Goal: Information Seeking & Learning: Learn about a topic

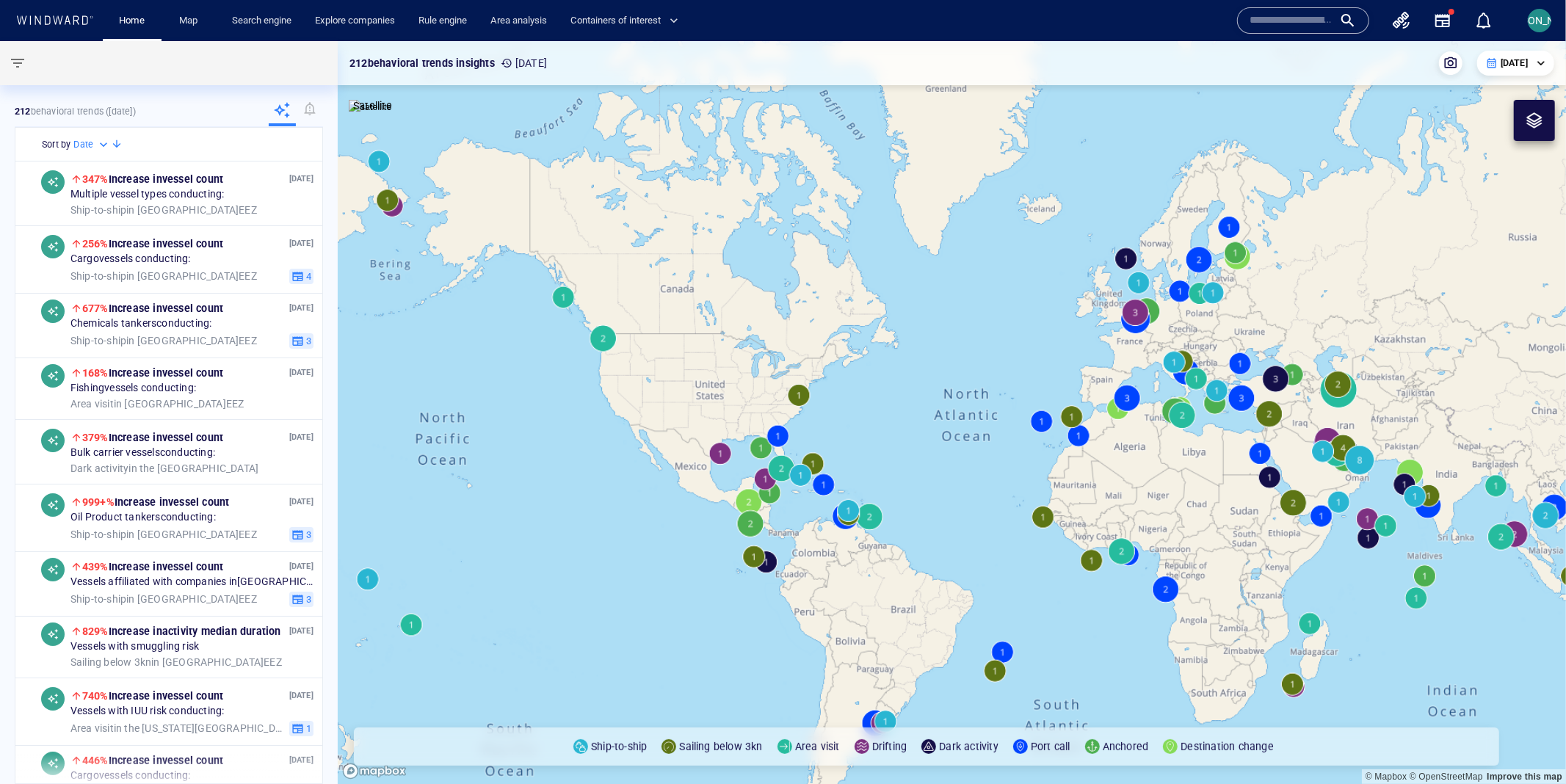
click at [1278, 5] on div "Name N/A IMO MMSI Call sign N/A Class N/A No positional data 0" at bounding box center [1372, 21] width 282 height 53
click at [1278, 12] on input "text" at bounding box center [1292, 21] width 84 height 22
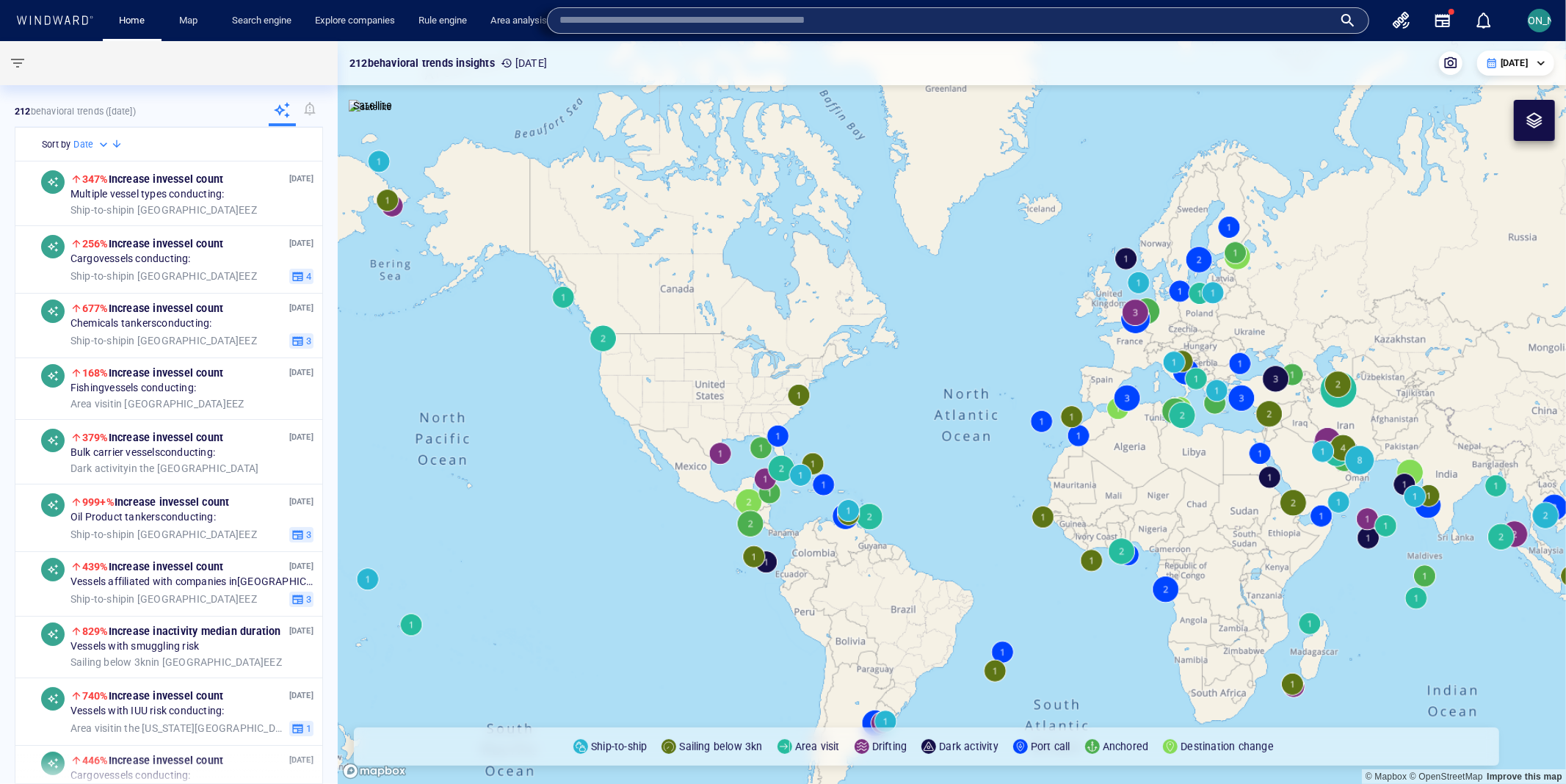
paste input "*********"
type input "*********"
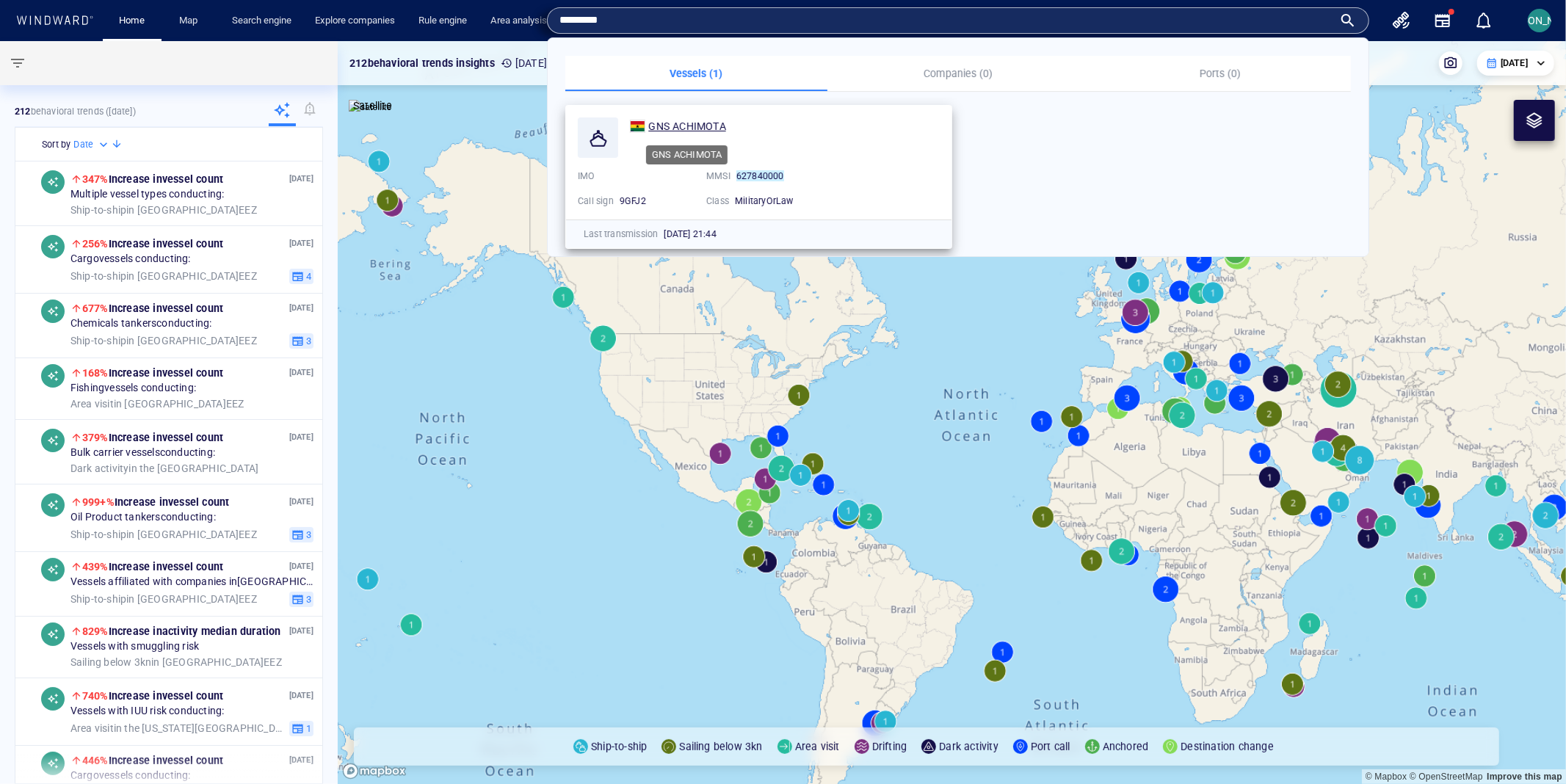
click at [687, 121] on span "GNS ACHIMOTA" at bounding box center [687, 126] width 77 height 12
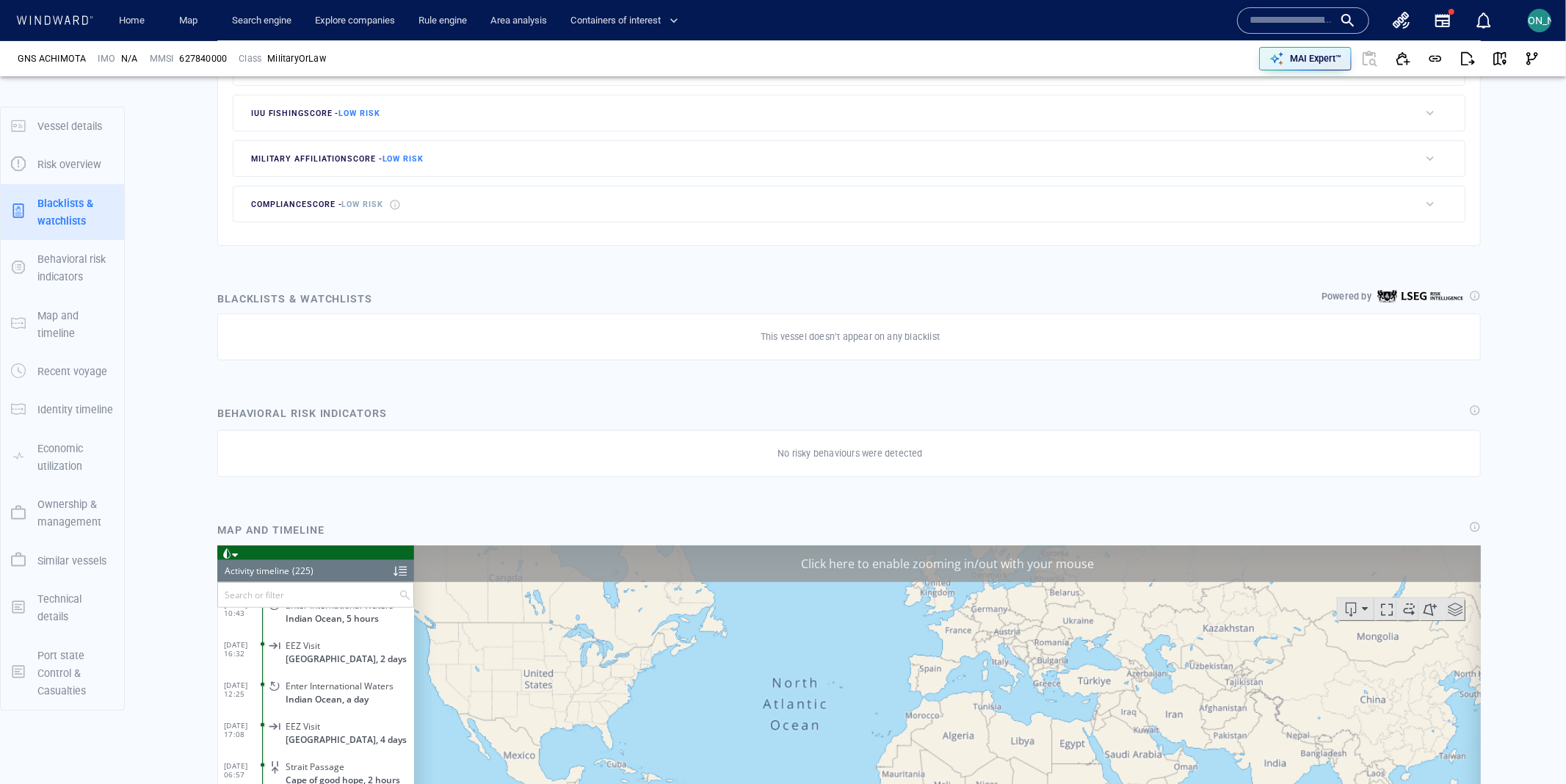
scroll to position [8692, 0]
click at [1322, 571] on div "Click here to enable zooming in/out with your mouse" at bounding box center [947, 563] width 1067 height 37
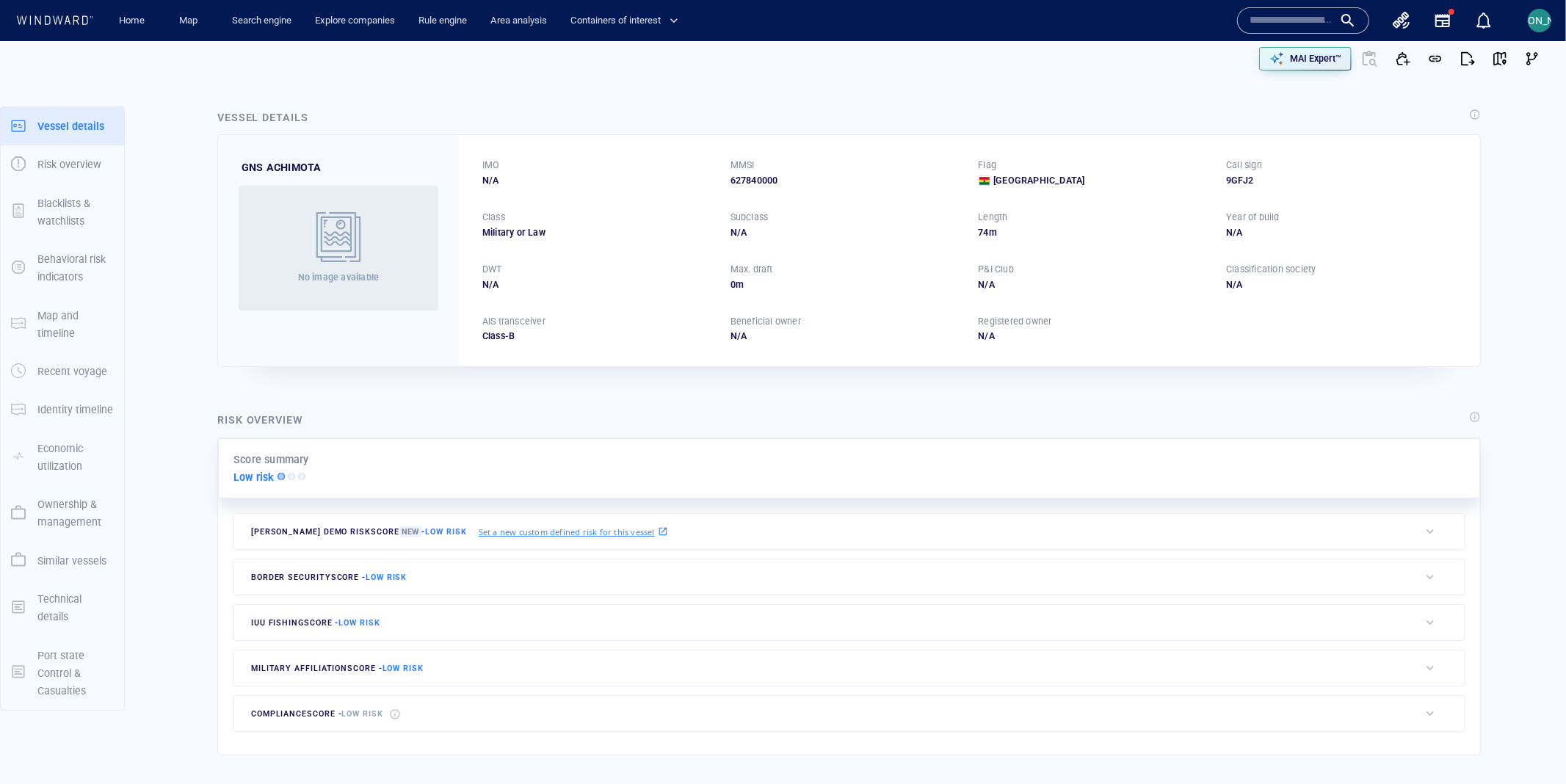
click at [765, 178] on div "627840000" at bounding box center [846, 180] width 230 height 13
copy div "627840000"
click at [1508, 60] on button "button" at bounding box center [1501, 59] width 32 height 32
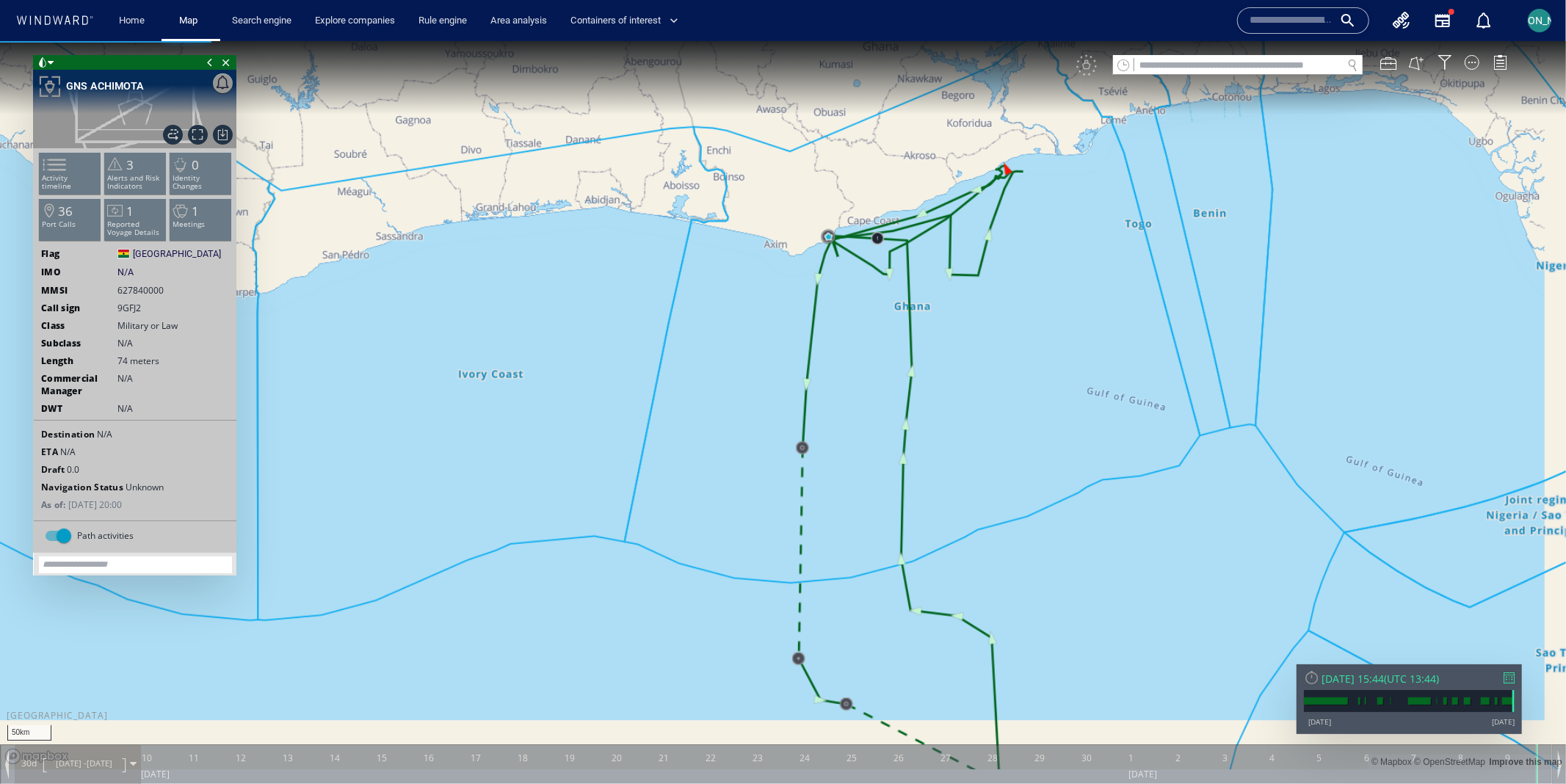
drag, startPoint x: 968, startPoint y: 458, endPoint x: 832, endPoint y: 391, distance: 151.6
click at [831, 391] on canvas "Map" at bounding box center [783, 405] width 1566 height 729
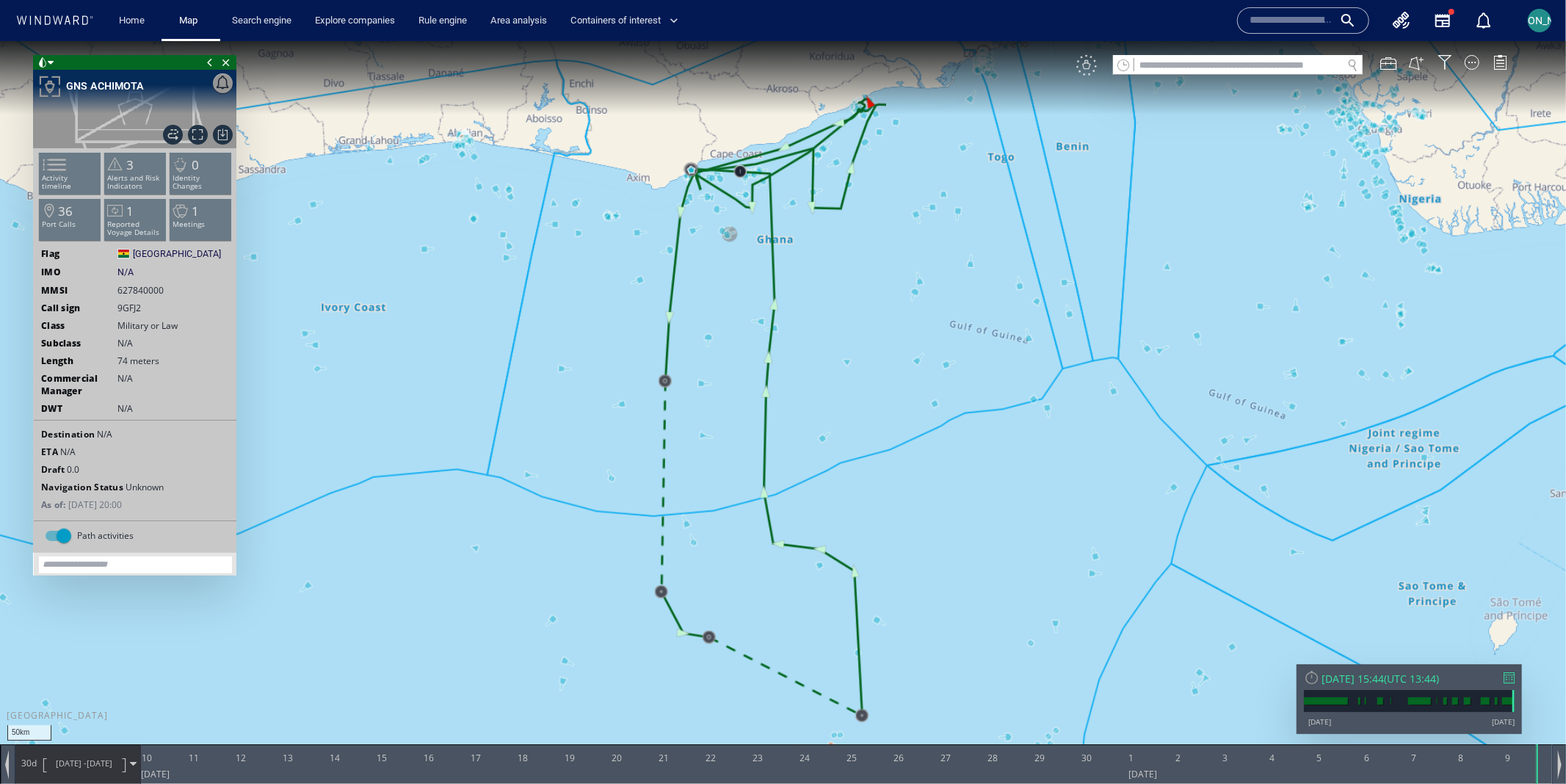
click at [1091, 65] on div "VM" at bounding box center [1087, 65] width 21 height 21
click at [1170, 62] on input "text" at bounding box center [1239, 65] width 208 height 20
paste input "*********"
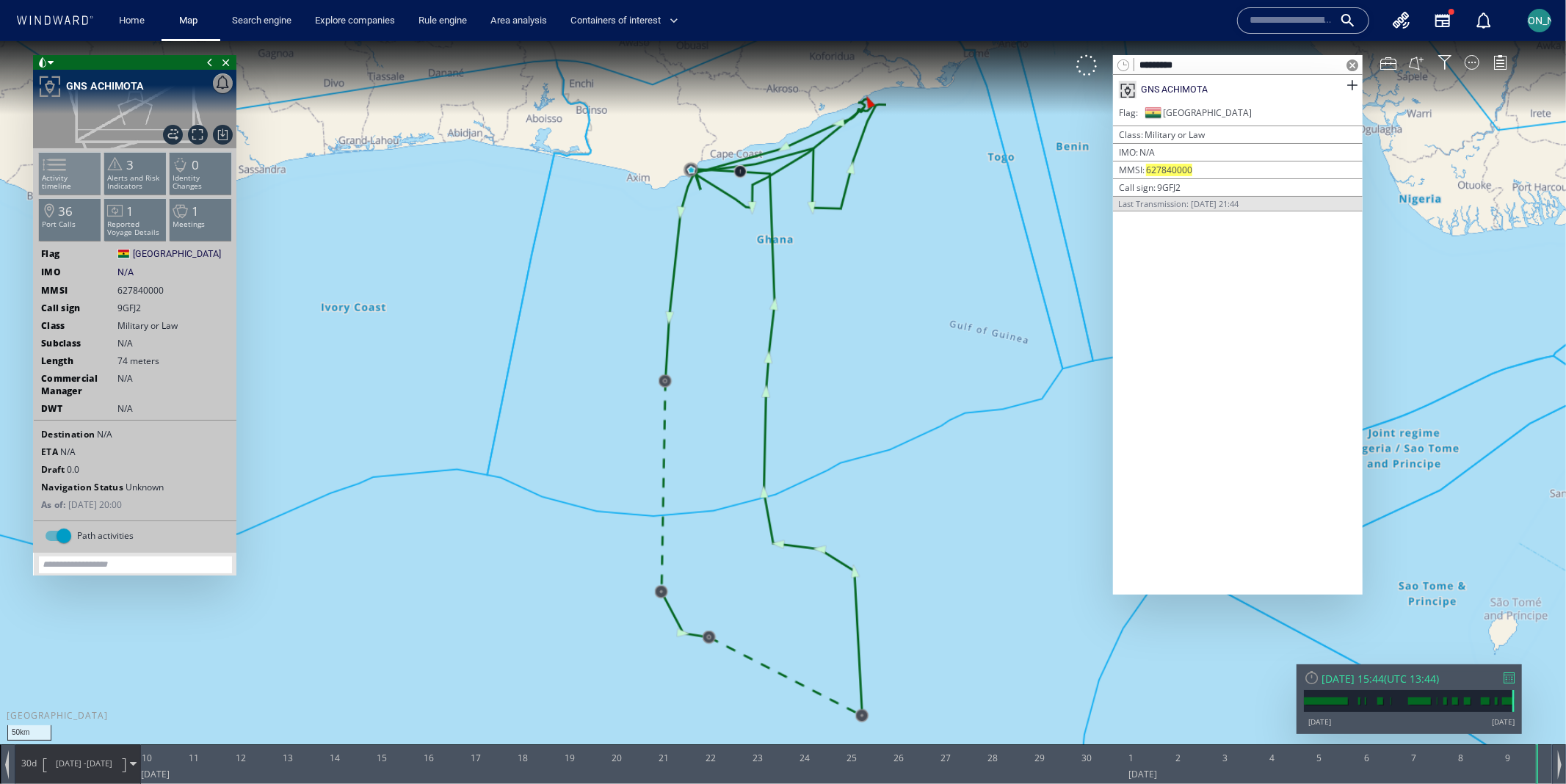
type input "*********"
click at [57, 174] on span at bounding box center [46, 164] width 22 height 21
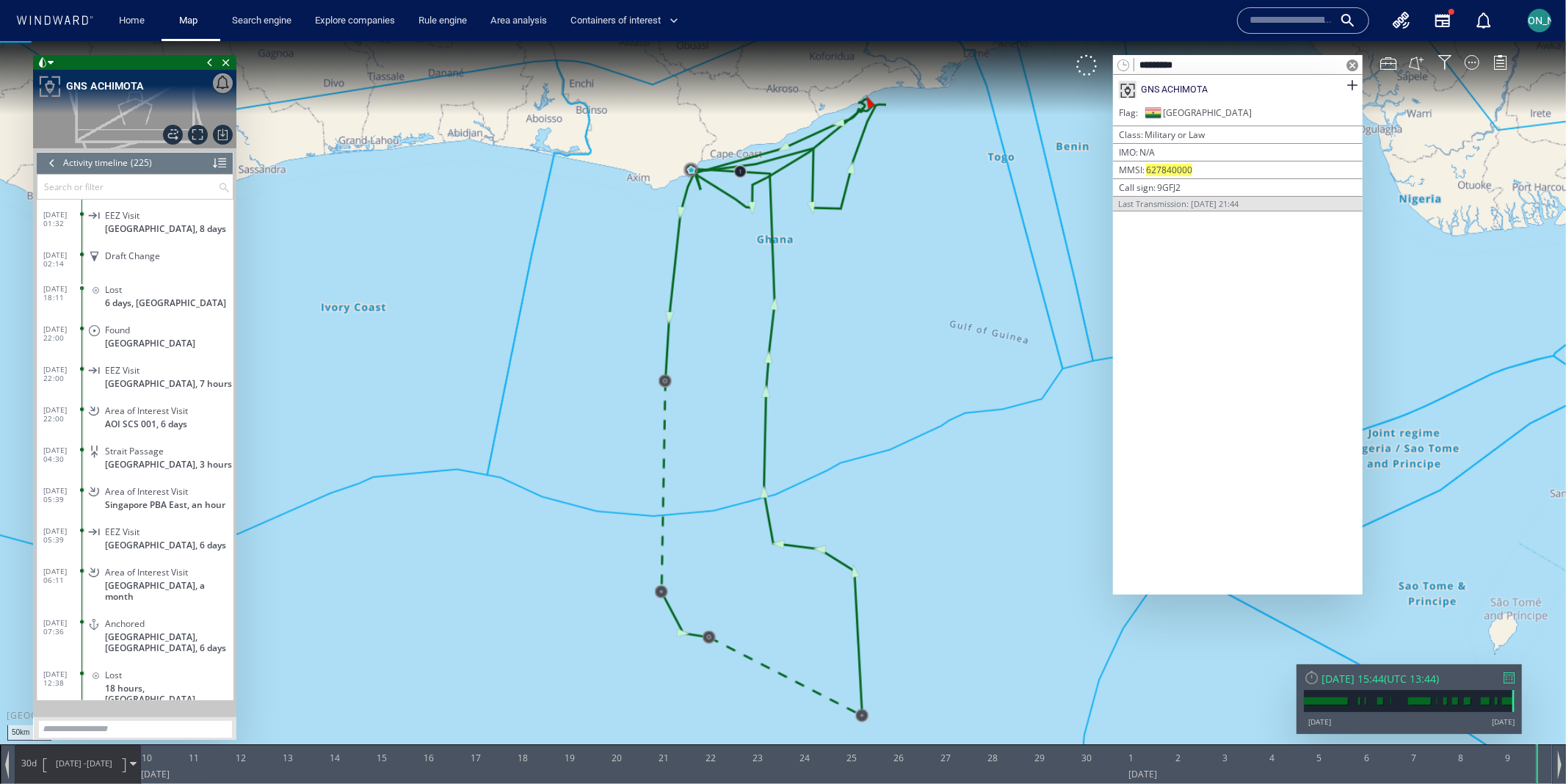
scroll to position [8581, 0]
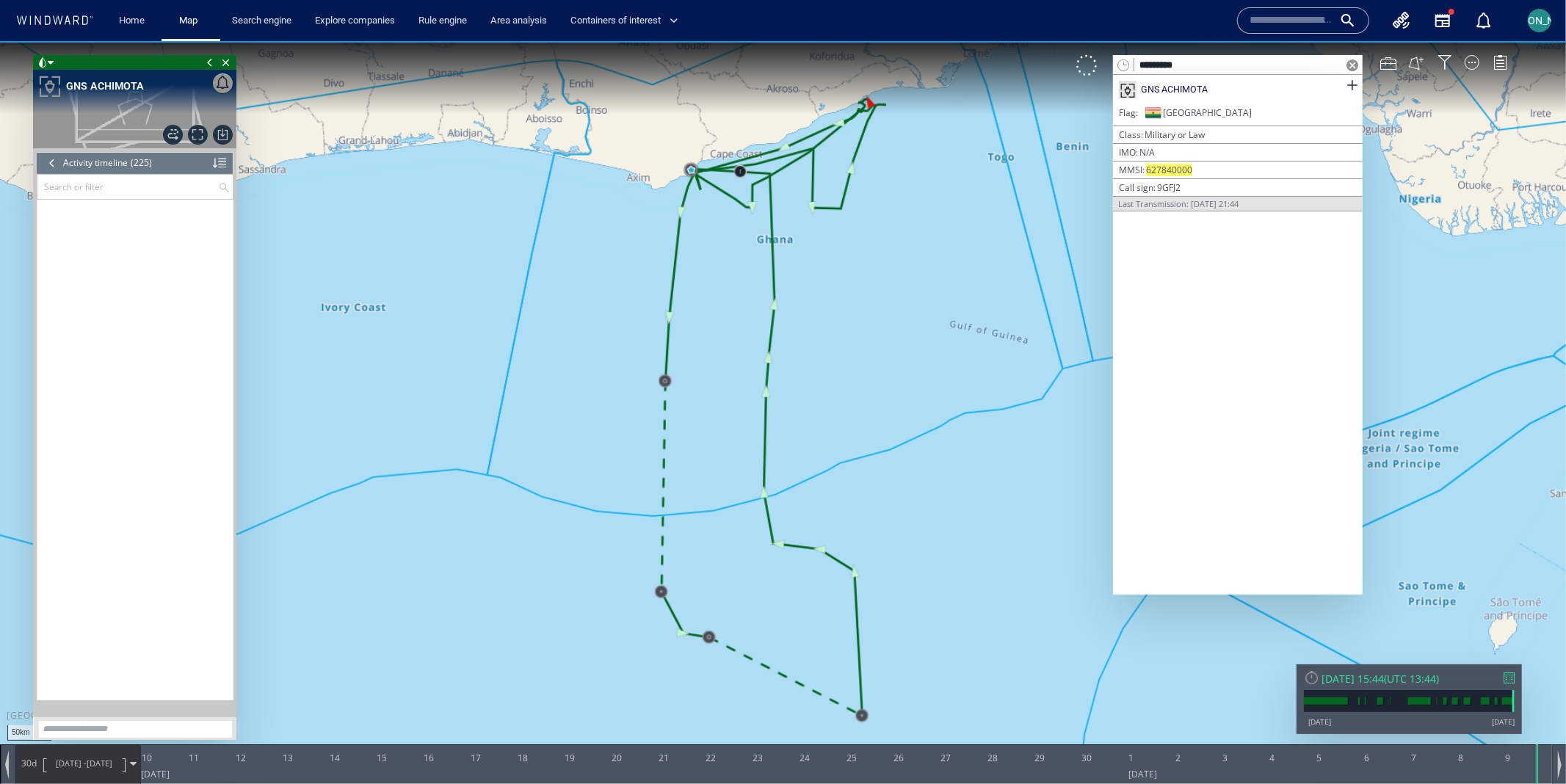
click at [50, 170] on div at bounding box center [52, 163] width 16 height 22
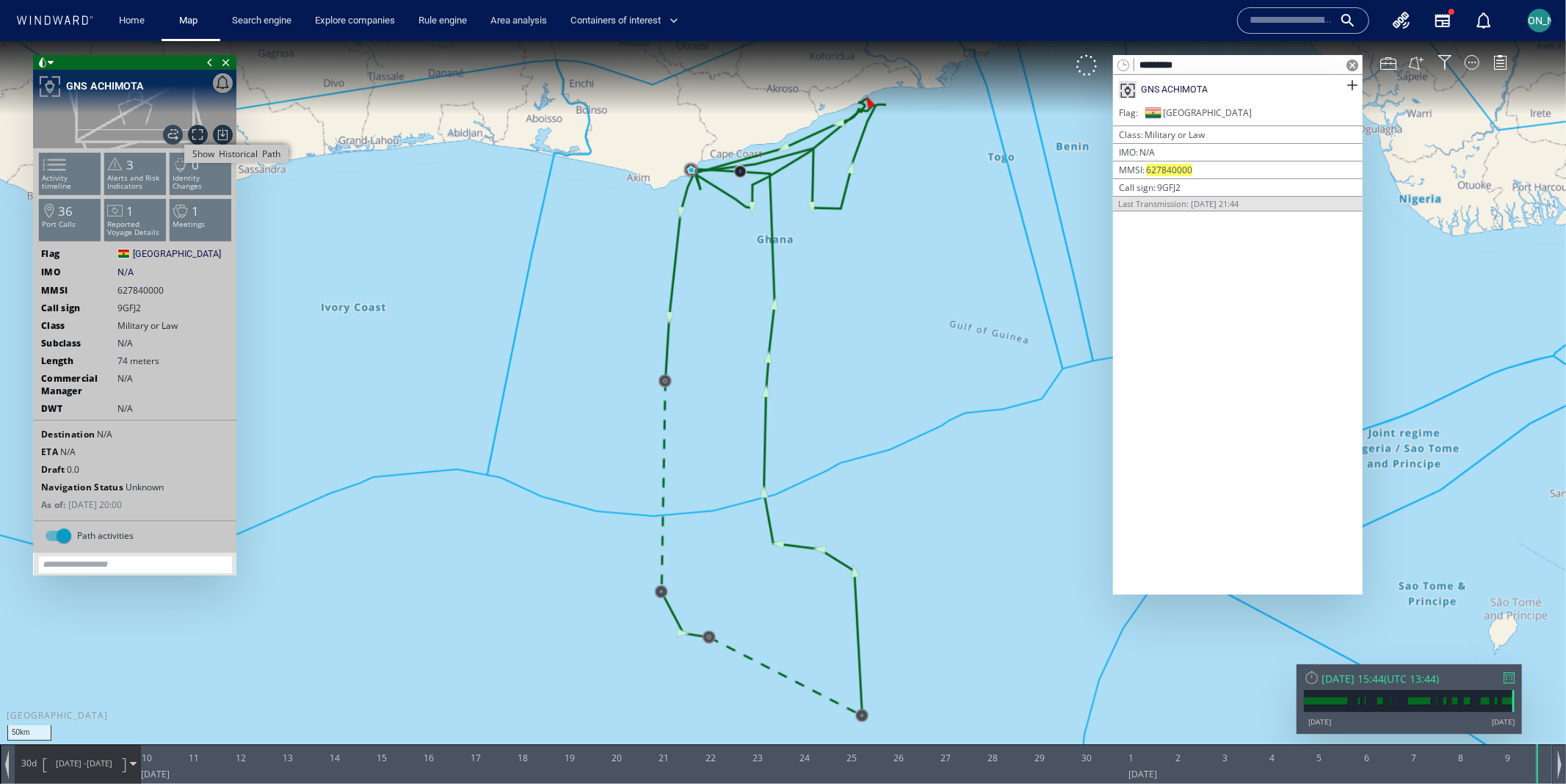
click at [175, 130] on span "Show Historical Path" at bounding box center [173, 134] width 20 height 20
click at [48, 63] on span at bounding box center [51, 63] width 6 height 15
click at [84, 119] on li at bounding box center [89, 115] width 13 height 13
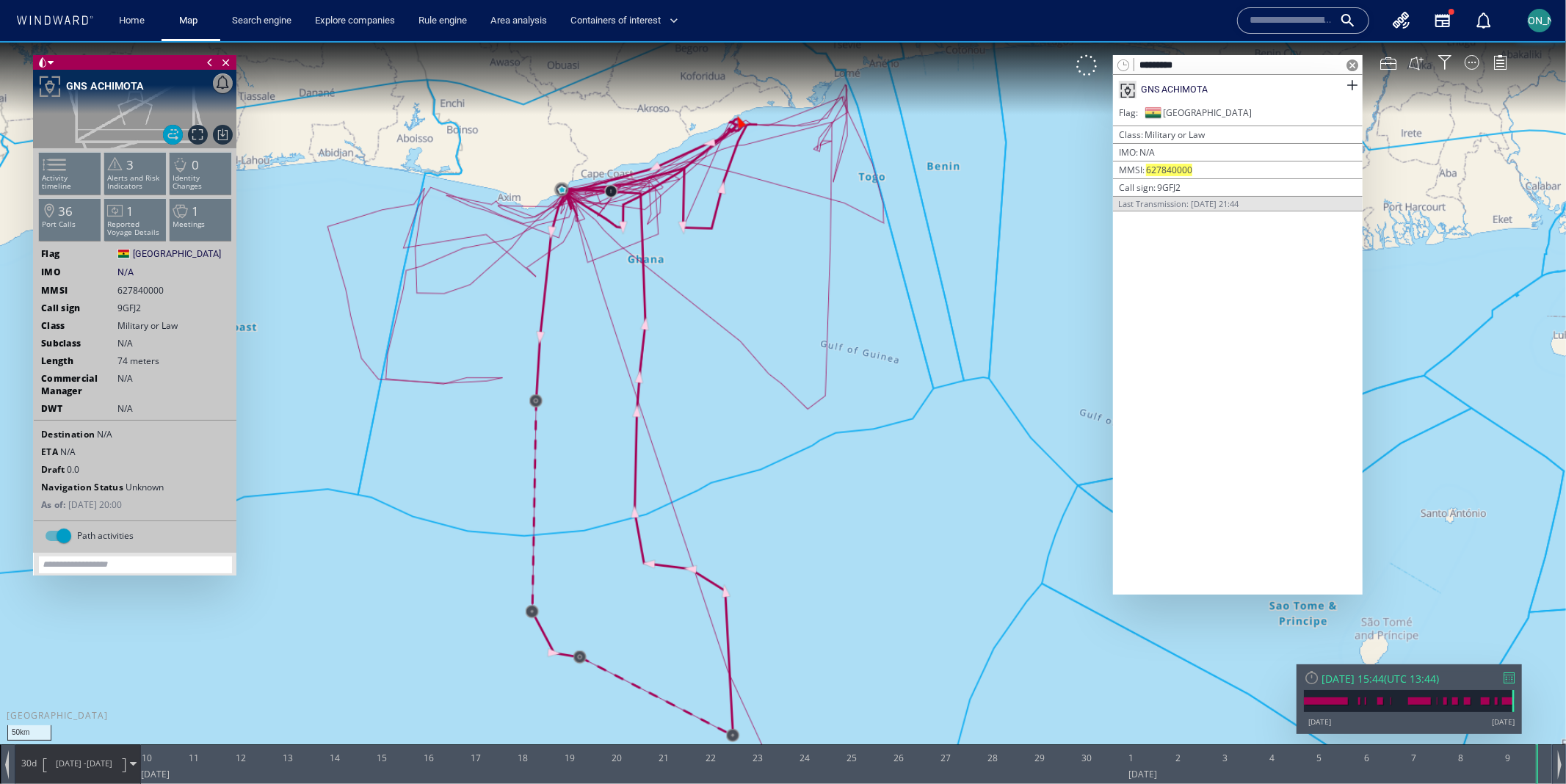
drag, startPoint x: 794, startPoint y: 341, endPoint x: 665, endPoint y: 361, distance: 130.5
click at [665, 361] on canvas "Map" at bounding box center [783, 405] width 1566 height 729
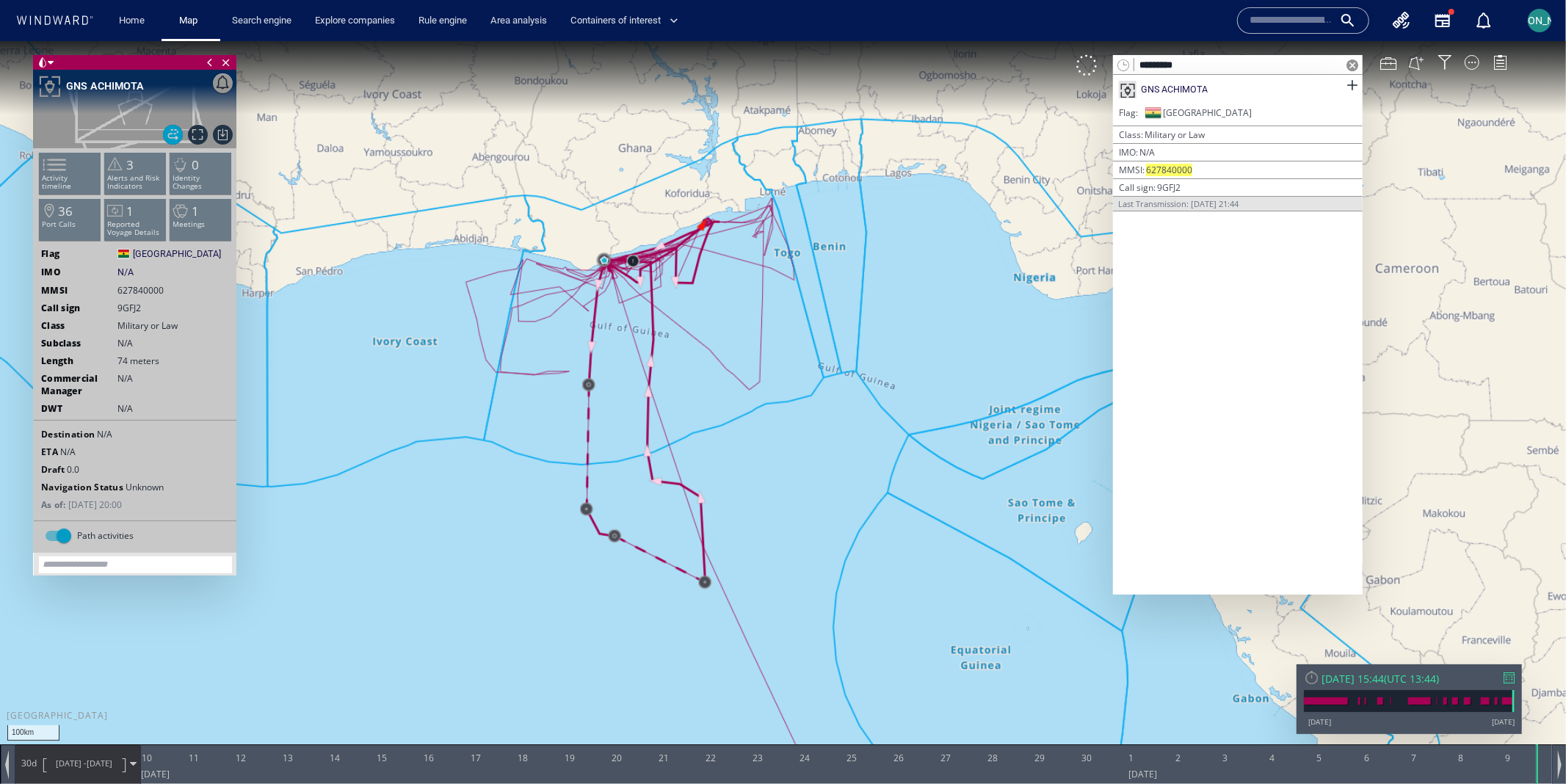
click at [699, 347] on canvas "Map" at bounding box center [783, 405] width 1566 height 729
click at [620, 183] on canvas "Map" at bounding box center [783, 405] width 1566 height 729
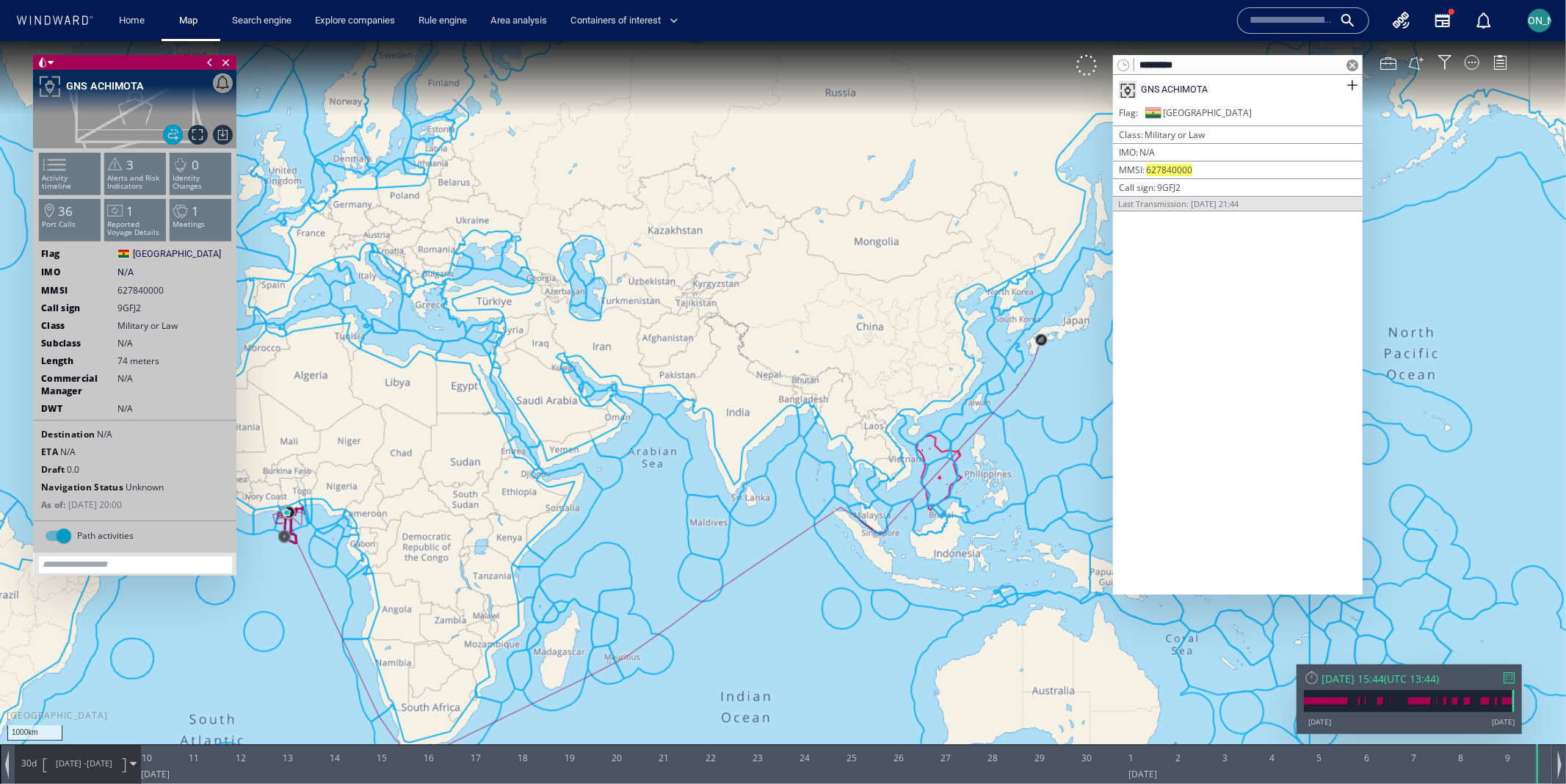
drag, startPoint x: 804, startPoint y: 516, endPoint x: 408, endPoint y: 552, distance: 397.6
click at [408, 552] on canvas "Map" at bounding box center [783, 405] width 1566 height 729
click at [1464, 68] on div "********* GNS ACHIMOTA Flag Ghana | Class Military or Law IMO N/A | MMSI 627840…" at bounding box center [1300, 65] width 446 height 21
click at [1470, 66] on div at bounding box center [1473, 62] width 15 height 15
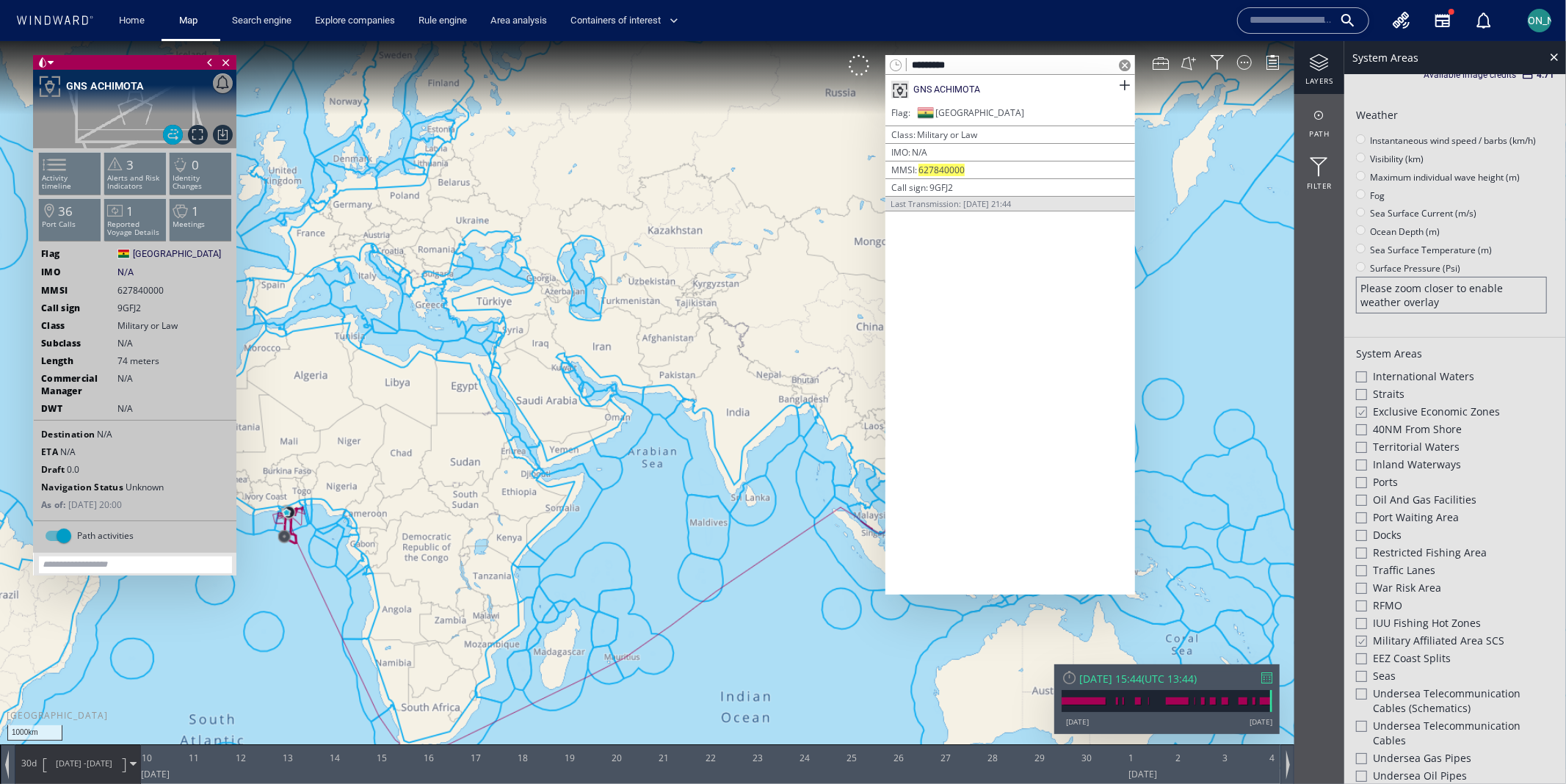
scroll to position [466, 0]
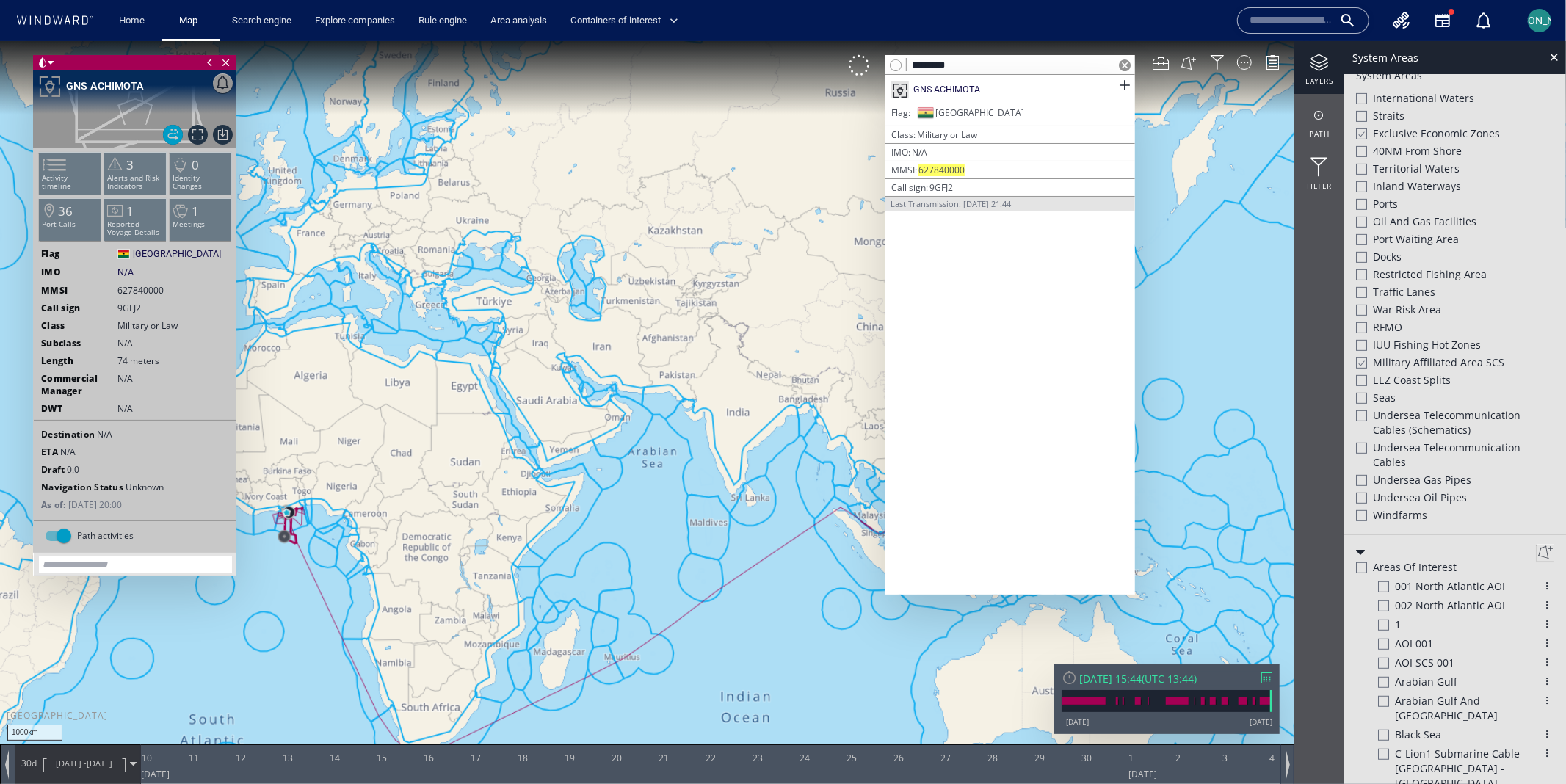
click at [1358, 365] on div at bounding box center [1361, 362] width 11 height 13
click at [1362, 129] on div at bounding box center [1361, 133] width 11 height 13
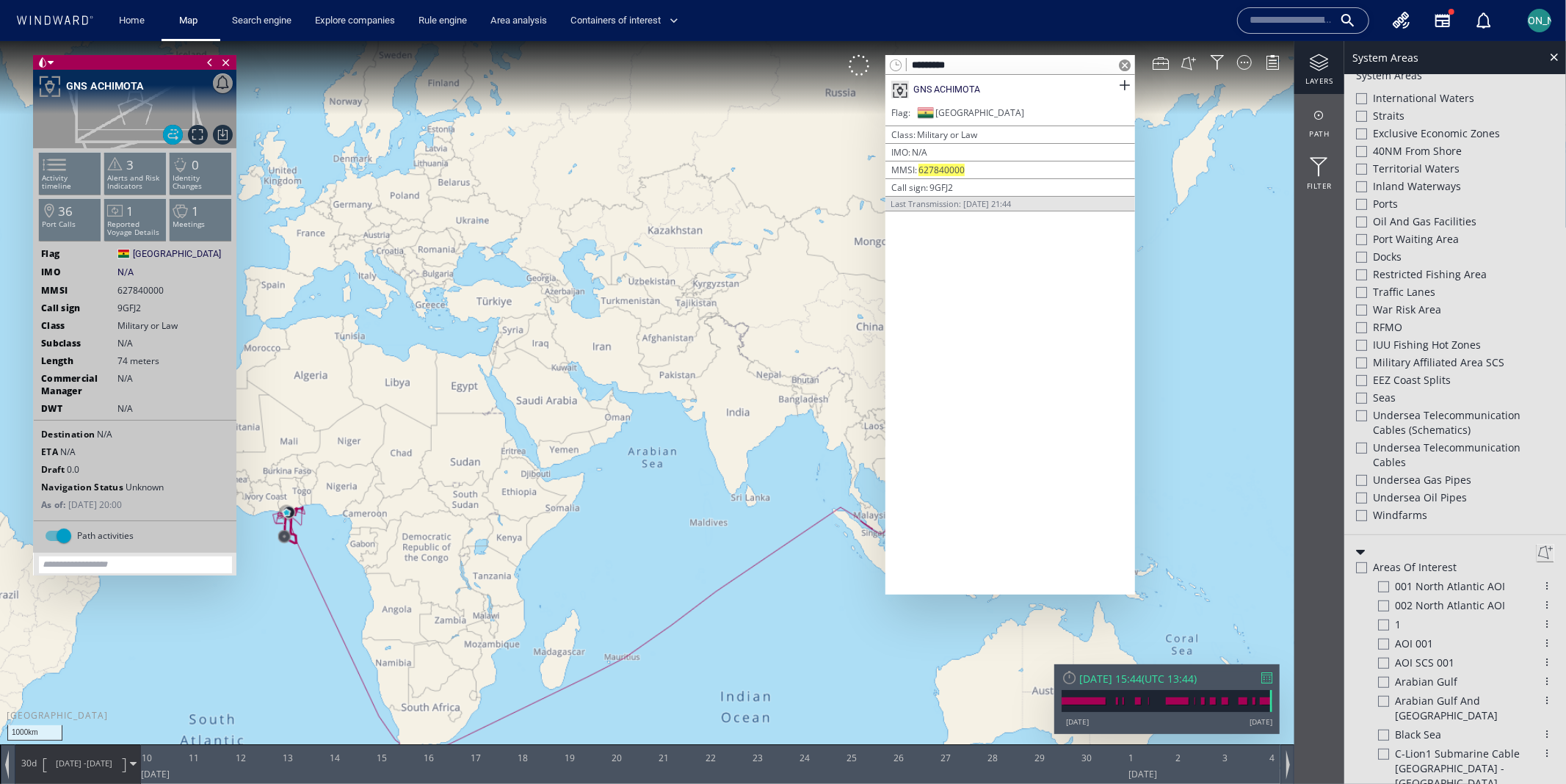
click at [1385, 130] on span "Exclusive Economic Zones" at bounding box center [1436, 133] width 127 height 15
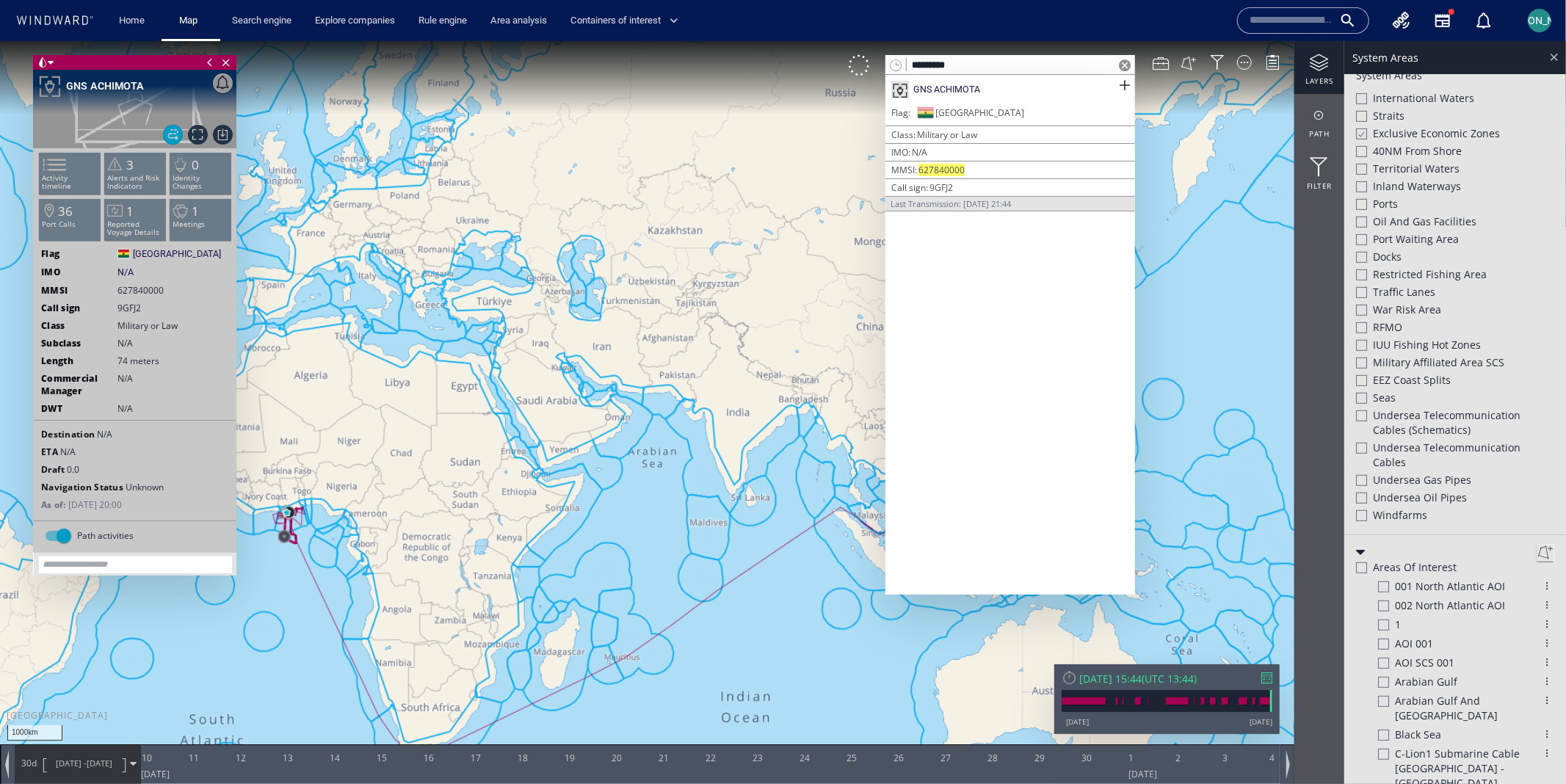
click at [1559, 57] on div at bounding box center [1554, 56] width 17 height 17
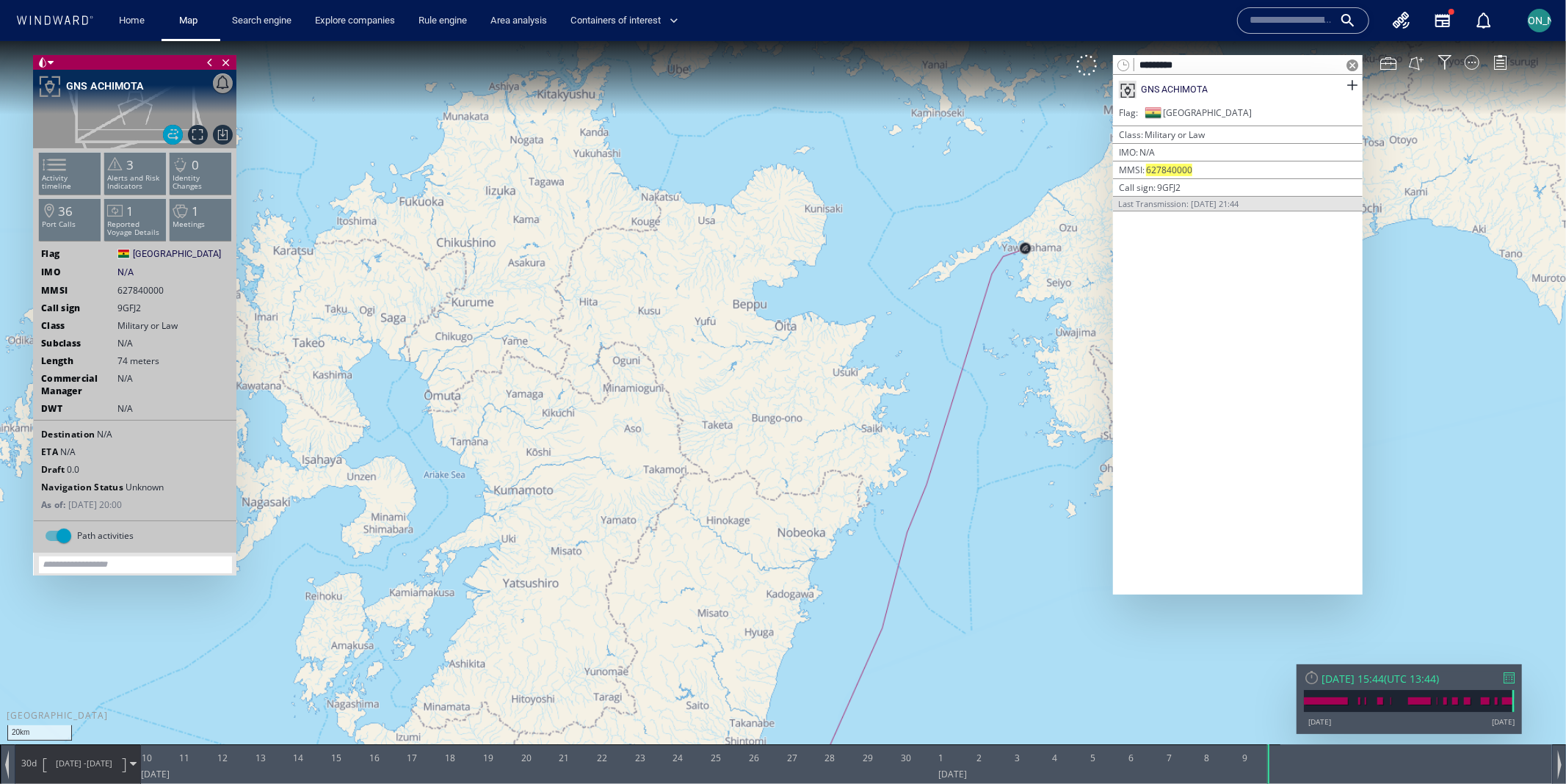
drag, startPoint x: 1041, startPoint y: 255, endPoint x: 967, endPoint y: 368, distance: 135.1
click at [967, 368] on canvas "Map" at bounding box center [783, 405] width 1566 height 729
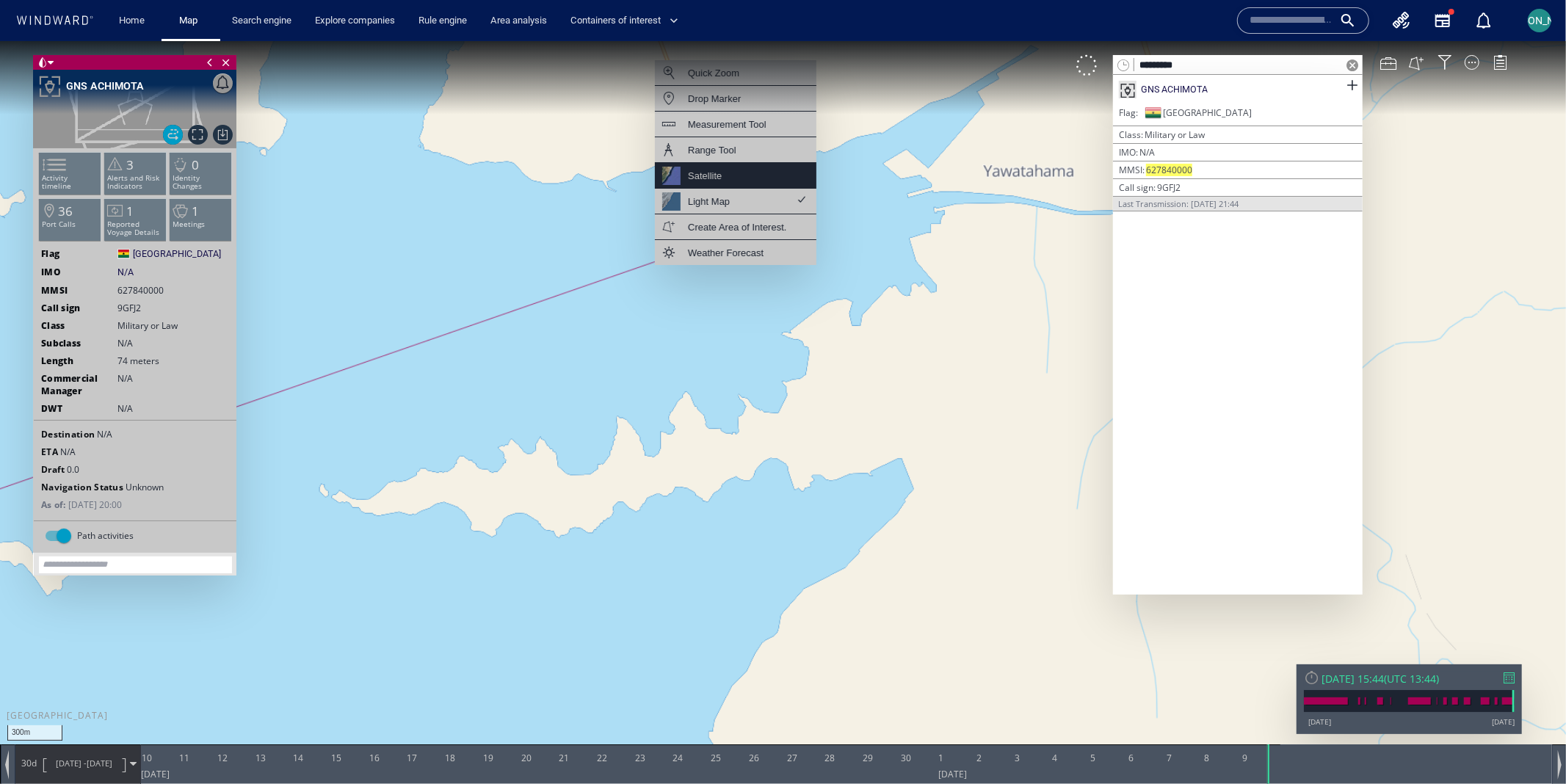
click at [757, 168] on div "Satellite" at bounding box center [736, 175] width 162 height 26
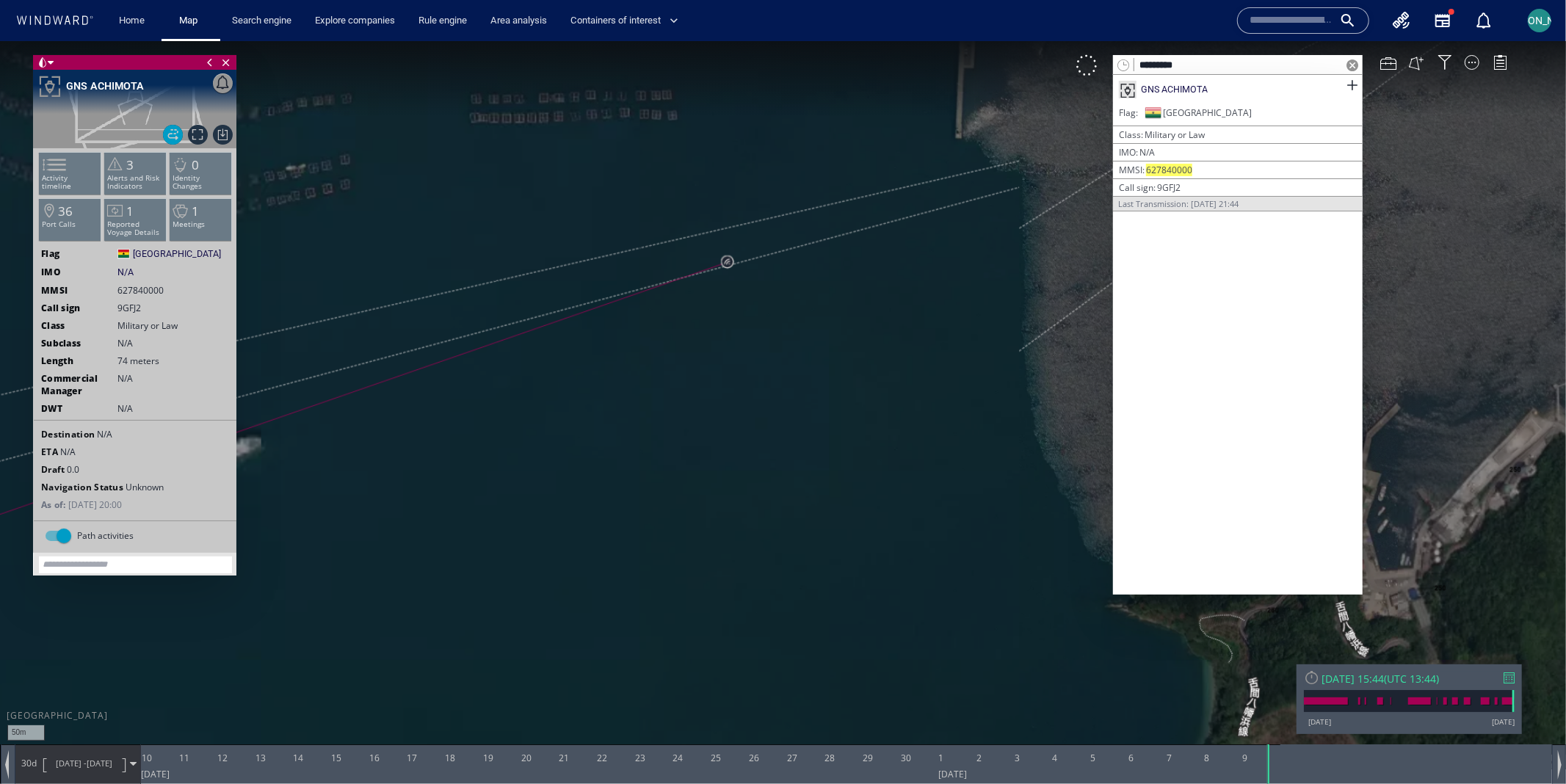
drag, startPoint x: 563, startPoint y: 378, endPoint x: 860, endPoint y: 285, distance: 311.2
click at [860, 285] on canvas "Map" at bounding box center [783, 405] width 1566 height 729
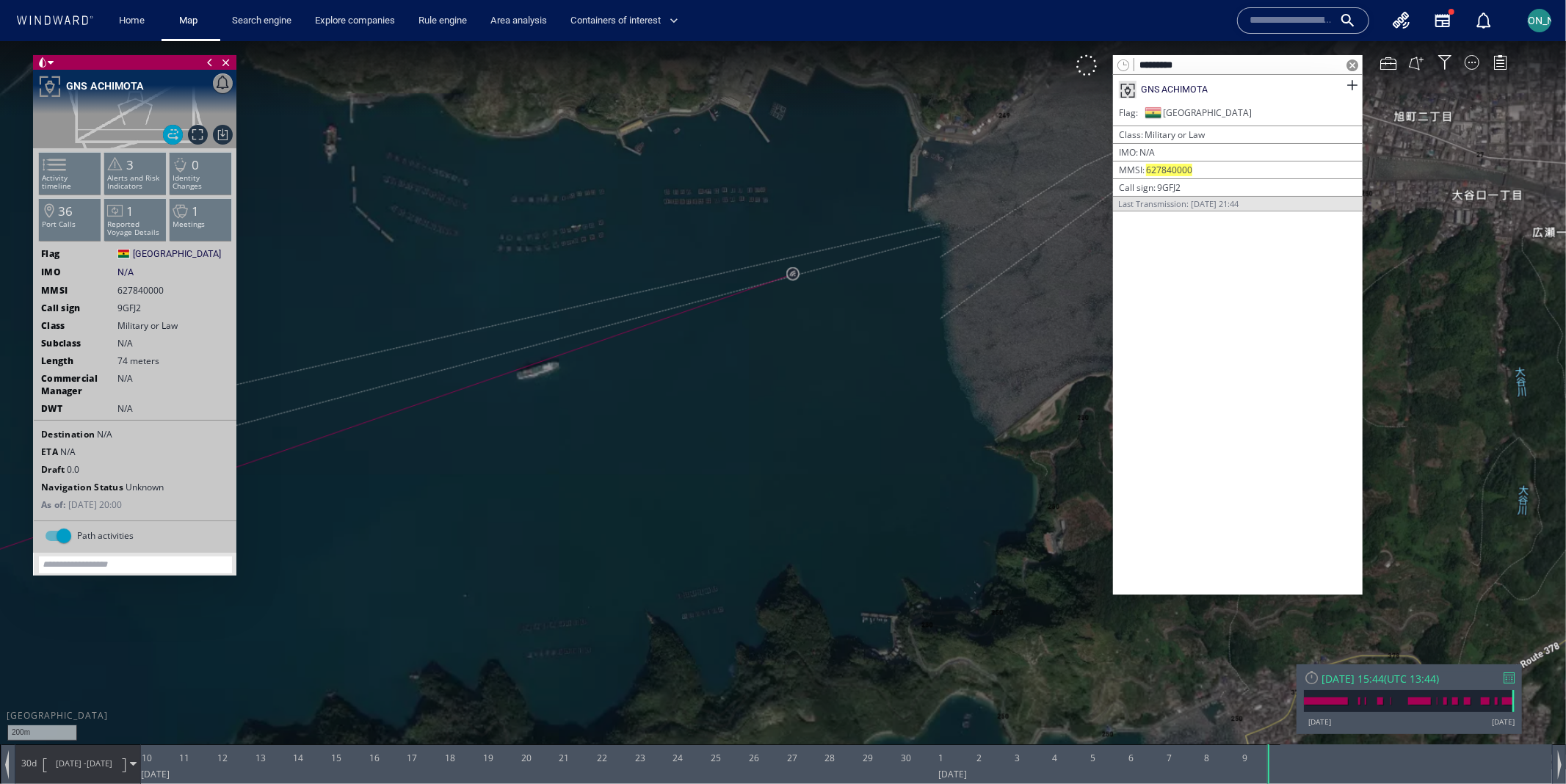
drag, startPoint x: 913, startPoint y: 280, endPoint x: 472, endPoint y: 319, distance: 442.7
click at [472, 319] on canvas "Map" at bounding box center [783, 405] width 1566 height 729
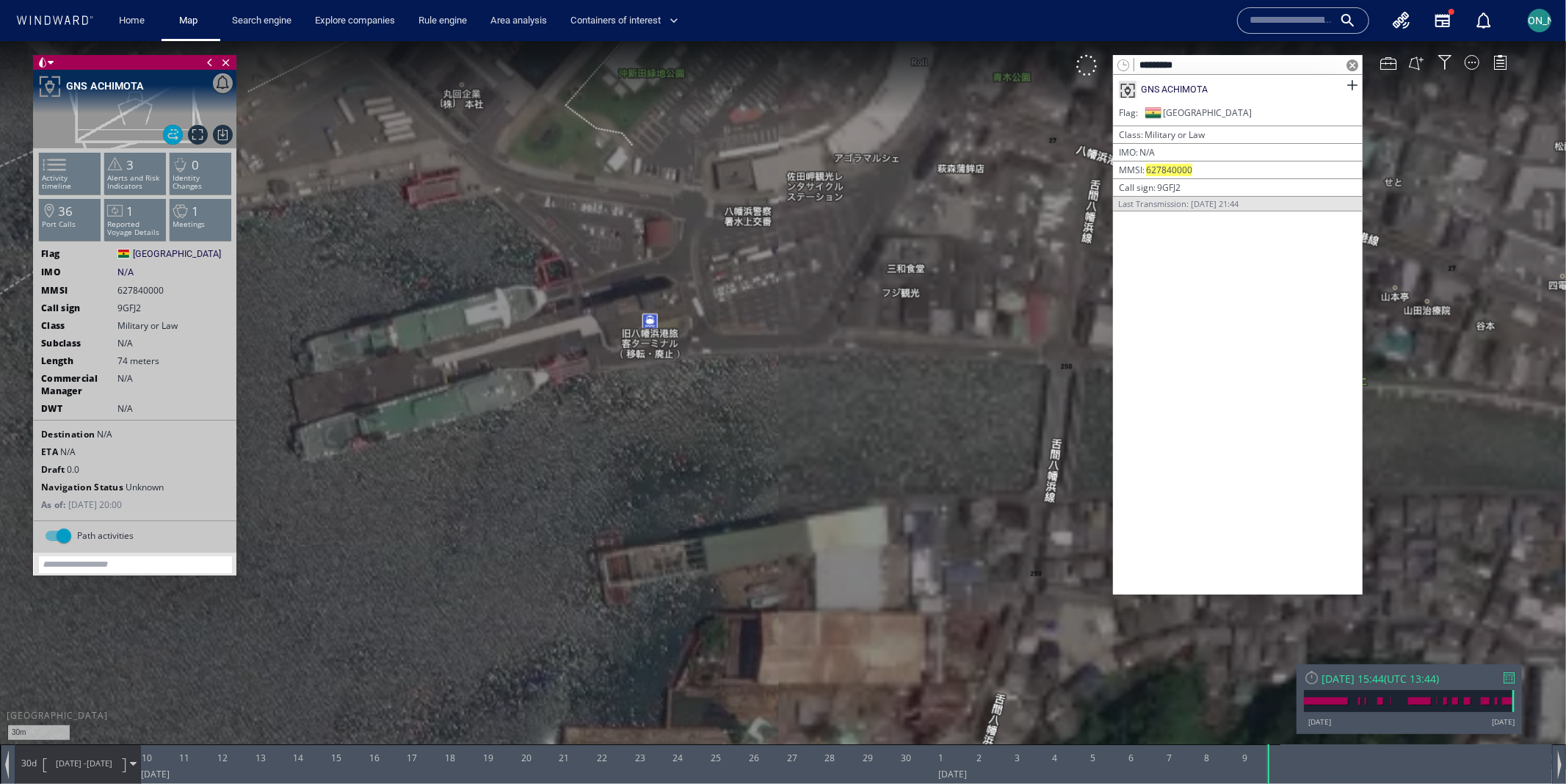
drag, startPoint x: 731, startPoint y: 502, endPoint x: 726, endPoint y: 324, distance: 178.1
click at [726, 324] on canvas "Map" at bounding box center [783, 405] width 1566 height 729
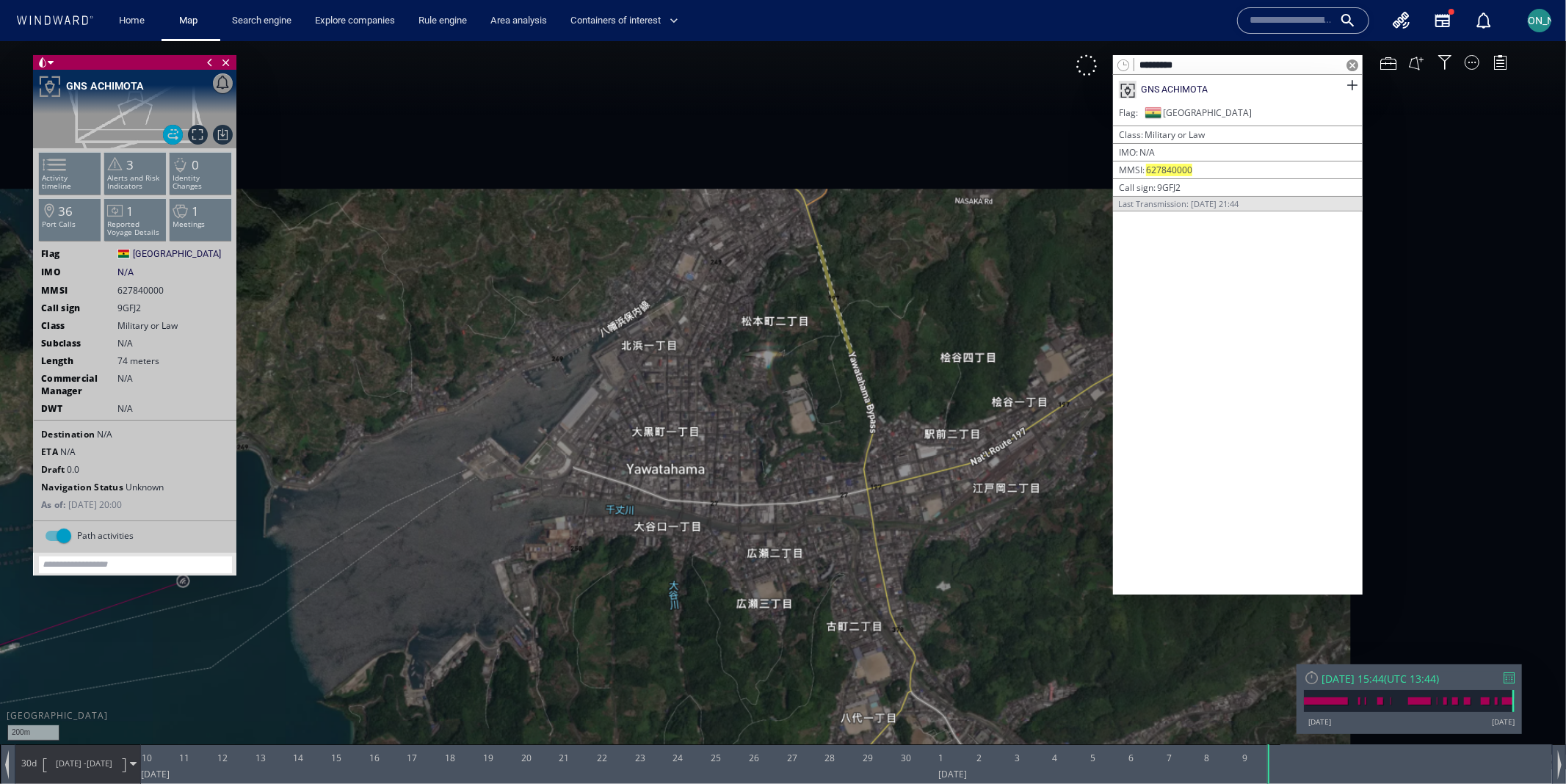
drag, startPoint x: 661, startPoint y: 509, endPoint x: 562, endPoint y: 477, distance: 104.0
click at [562, 477] on canvas "Map" at bounding box center [783, 405] width 1566 height 729
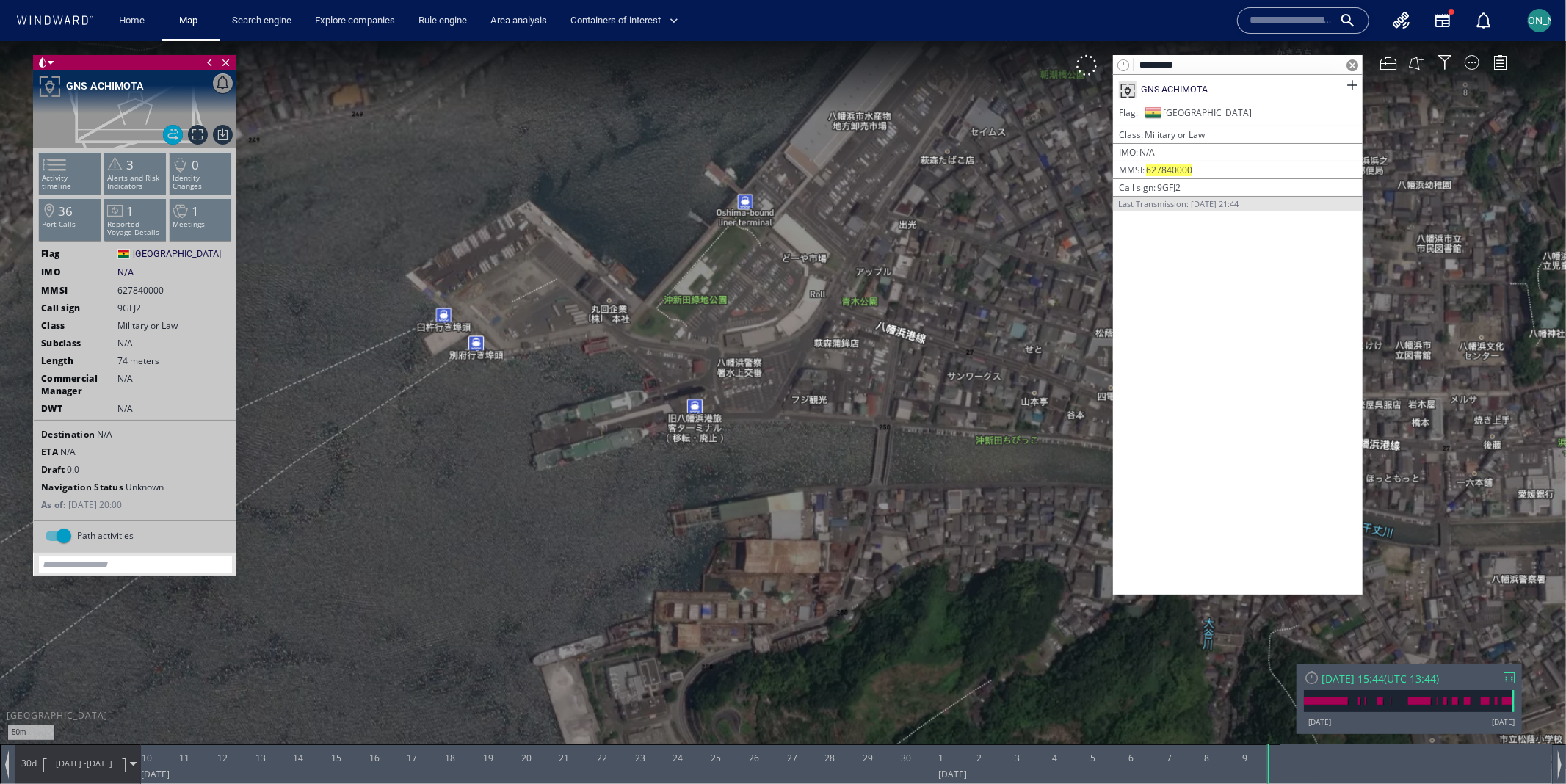
drag, startPoint x: 482, startPoint y: 461, endPoint x: 1076, endPoint y: 449, distance: 594.1
click at [1076, 449] on canvas "Map" at bounding box center [783, 405] width 1566 height 729
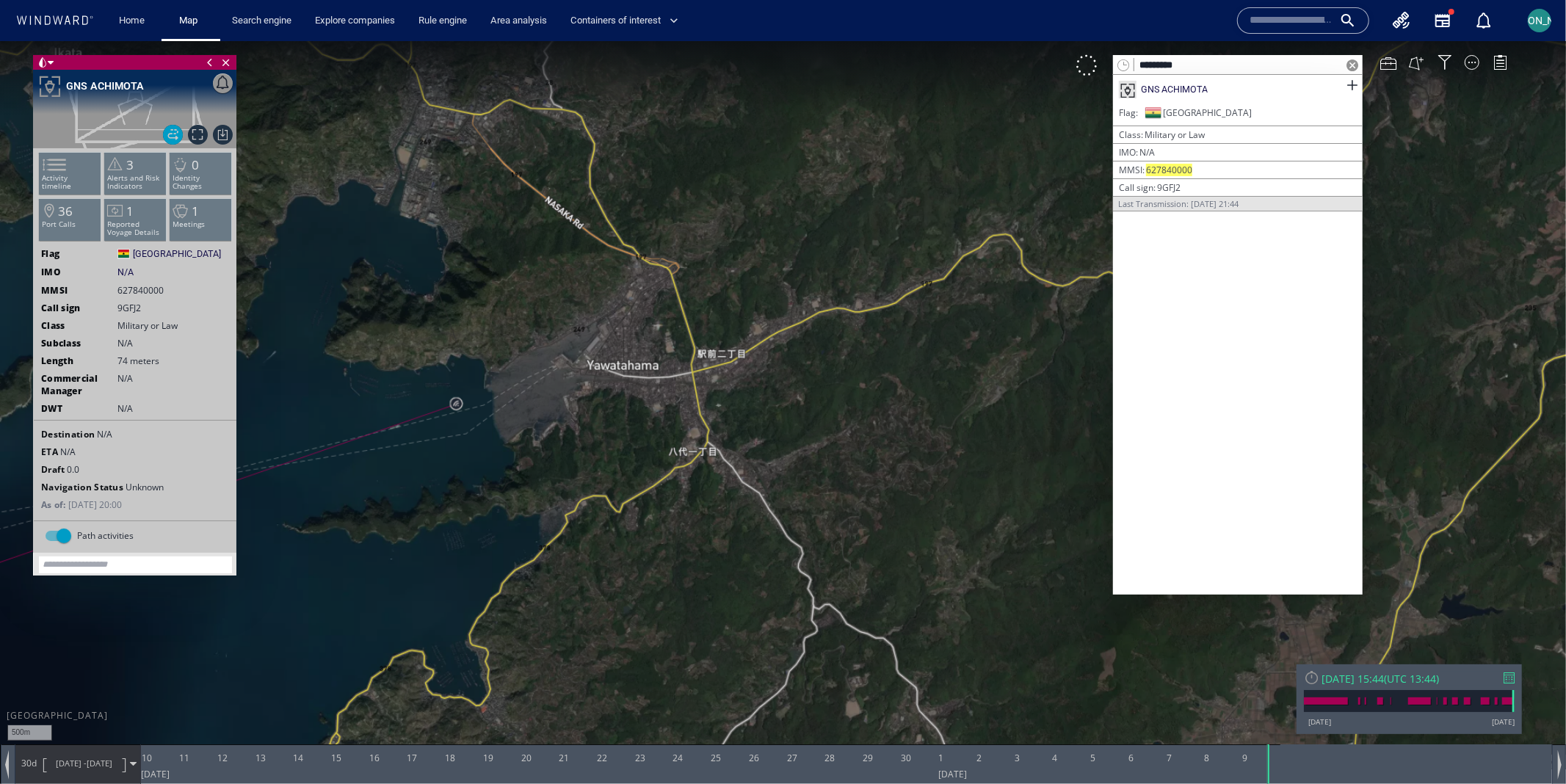
click at [137, 295] on span "627840000" at bounding box center [141, 289] width 46 height 13
click at [161, 293] on span "627840000" at bounding box center [141, 289] width 46 height 13
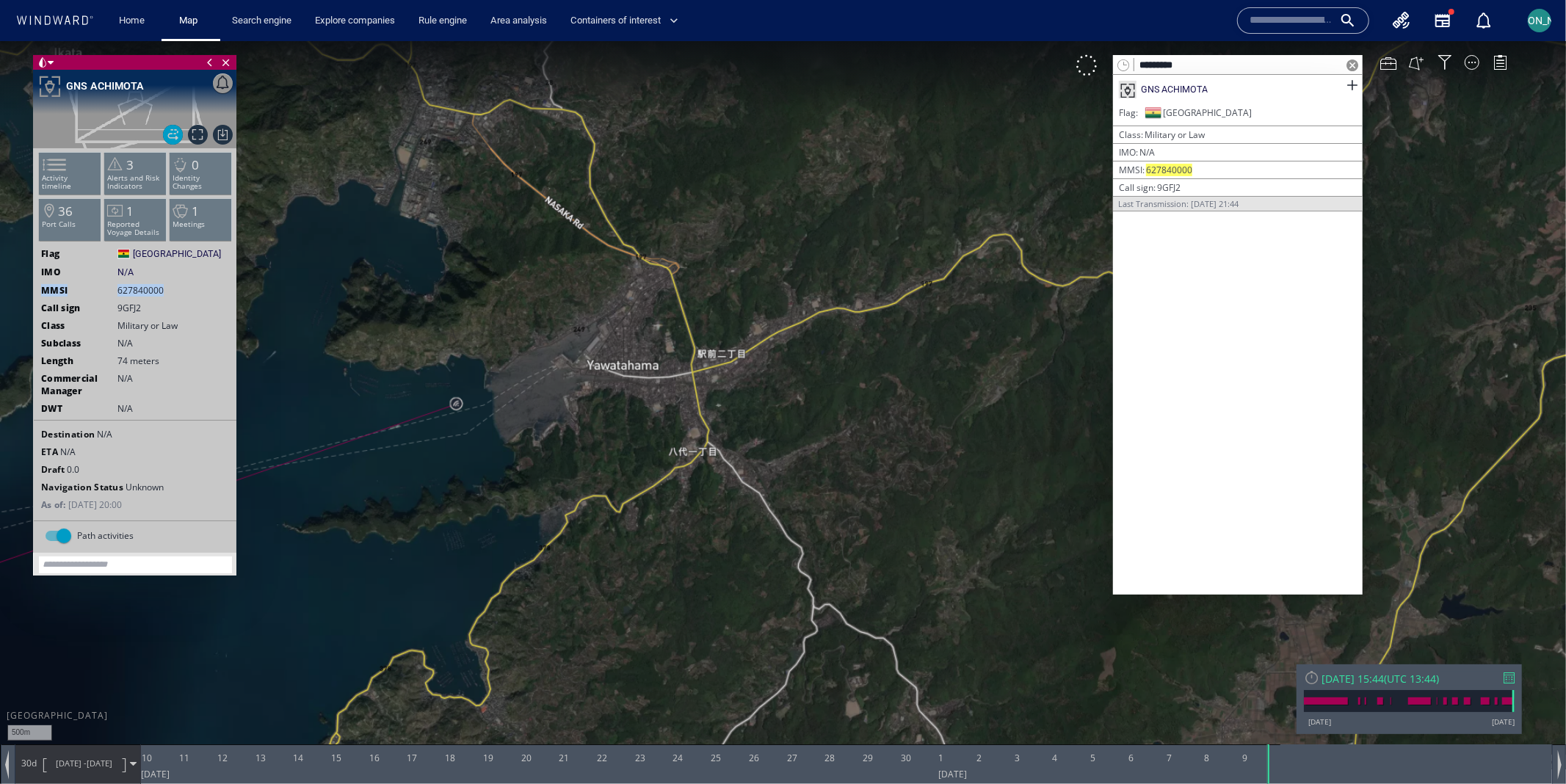
copy div "MMSI 627840000"
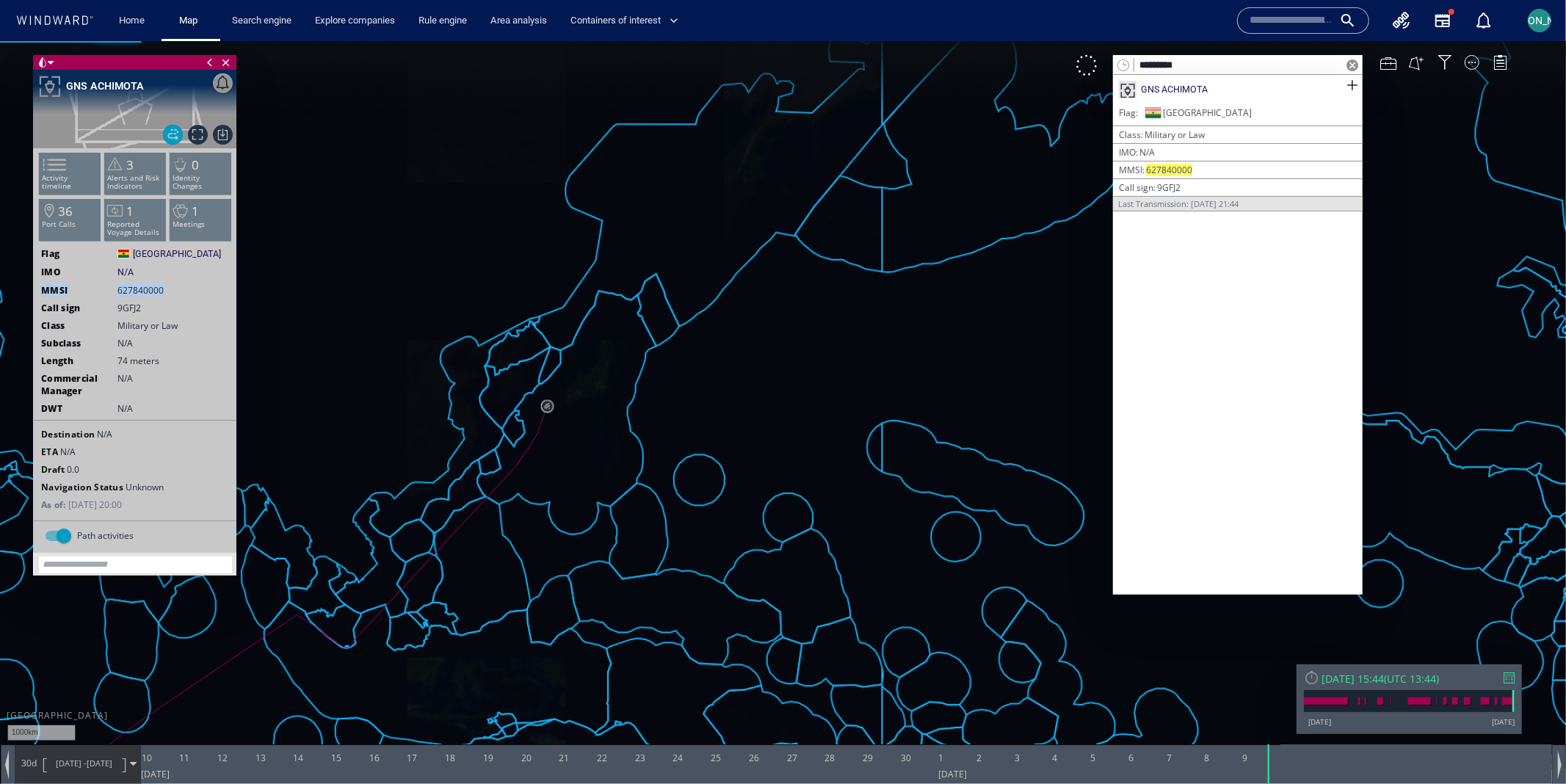
drag, startPoint x: 421, startPoint y: 496, endPoint x: 711, endPoint y: 410, distance: 302.5
click at [711, 410] on canvas "Map" at bounding box center [783, 405] width 1566 height 729
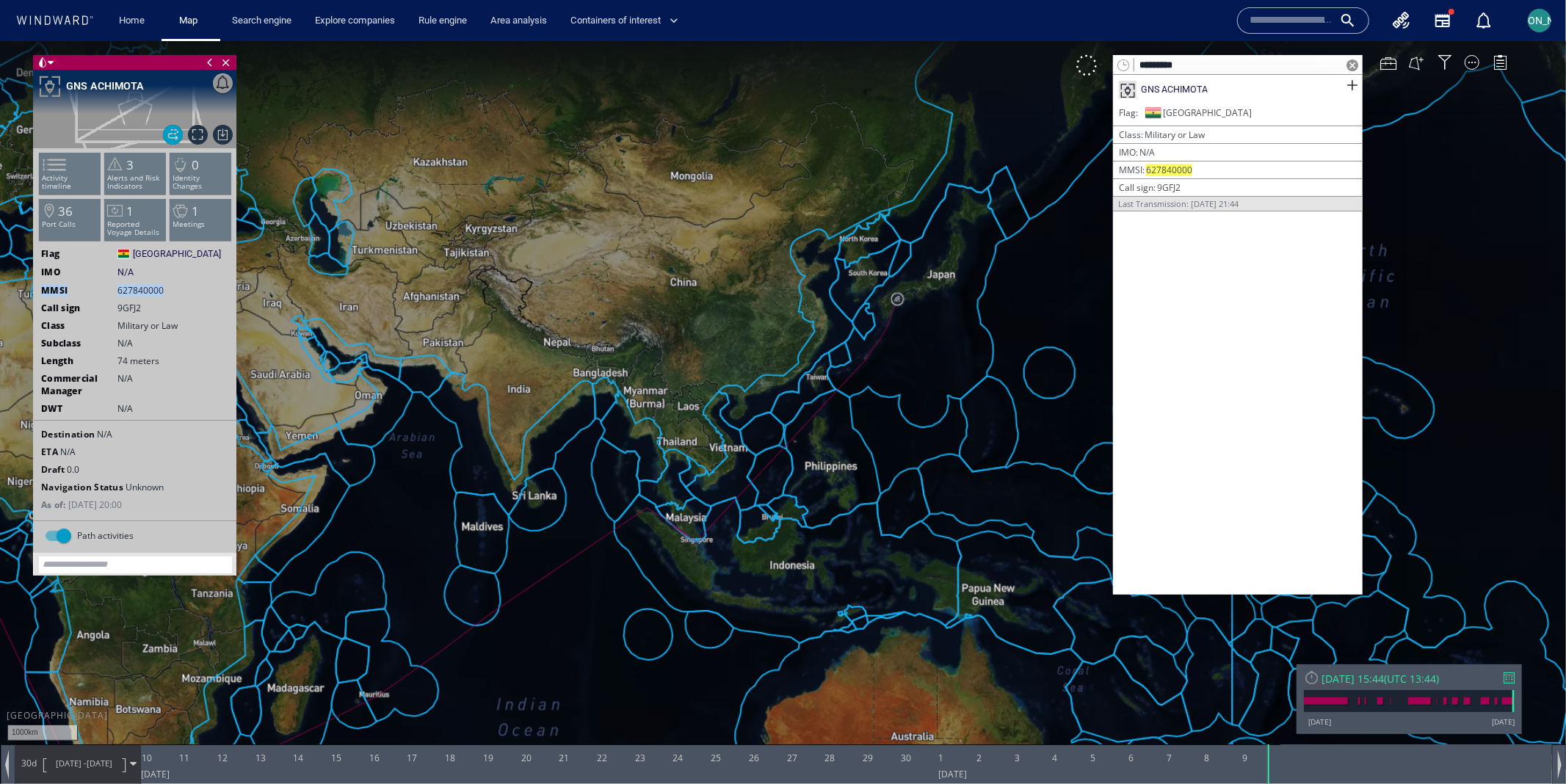
drag, startPoint x: 393, startPoint y: 609, endPoint x: 720, endPoint y: 277, distance: 466.0
click at [720, 277] on canvas "Map" at bounding box center [783, 405] width 1566 height 729
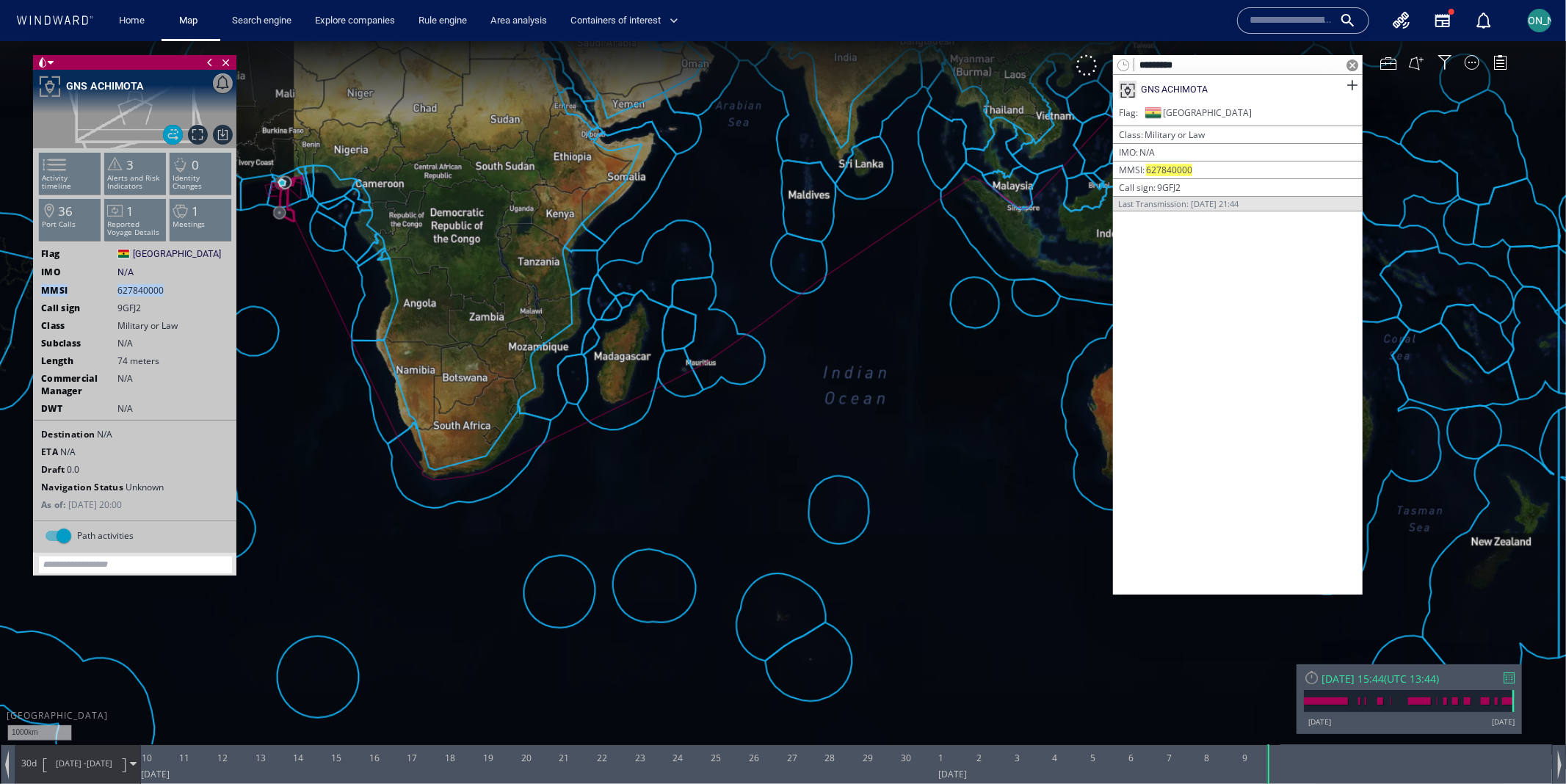
drag, startPoint x: 388, startPoint y: 225, endPoint x: 689, endPoint y: 333, distance: 319.8
click at [692, 334] on canvas "Map" at bounding box center [783, 405] width 1566 height 729
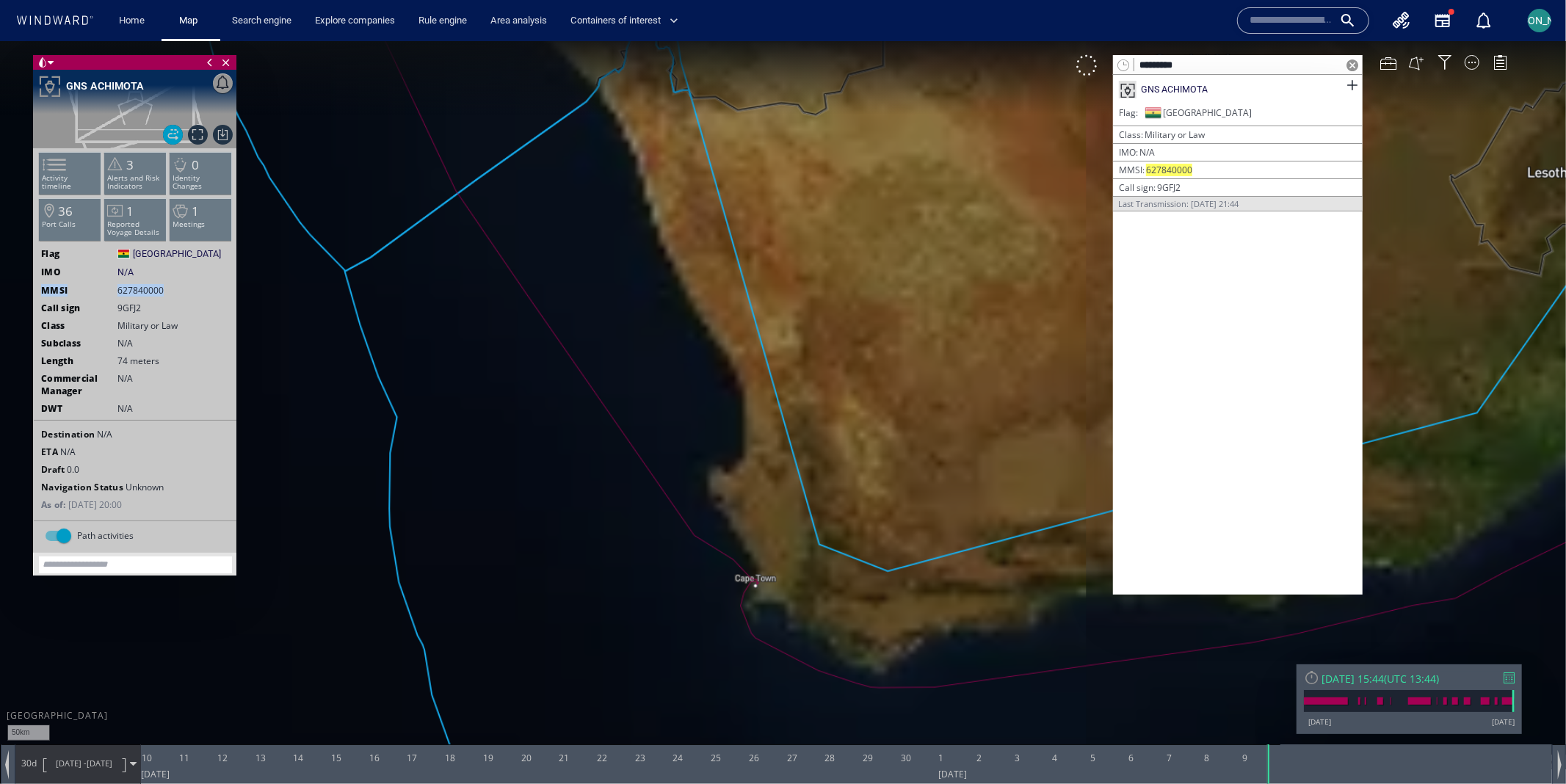
drag, startPoint x: 432, startPoint y: 109, endPoint x: 617, endPoint y: 526, distance: 456.2
click at [617, 526] on canvas "Map" at bounding box center [783, 405] width 1566 height 729
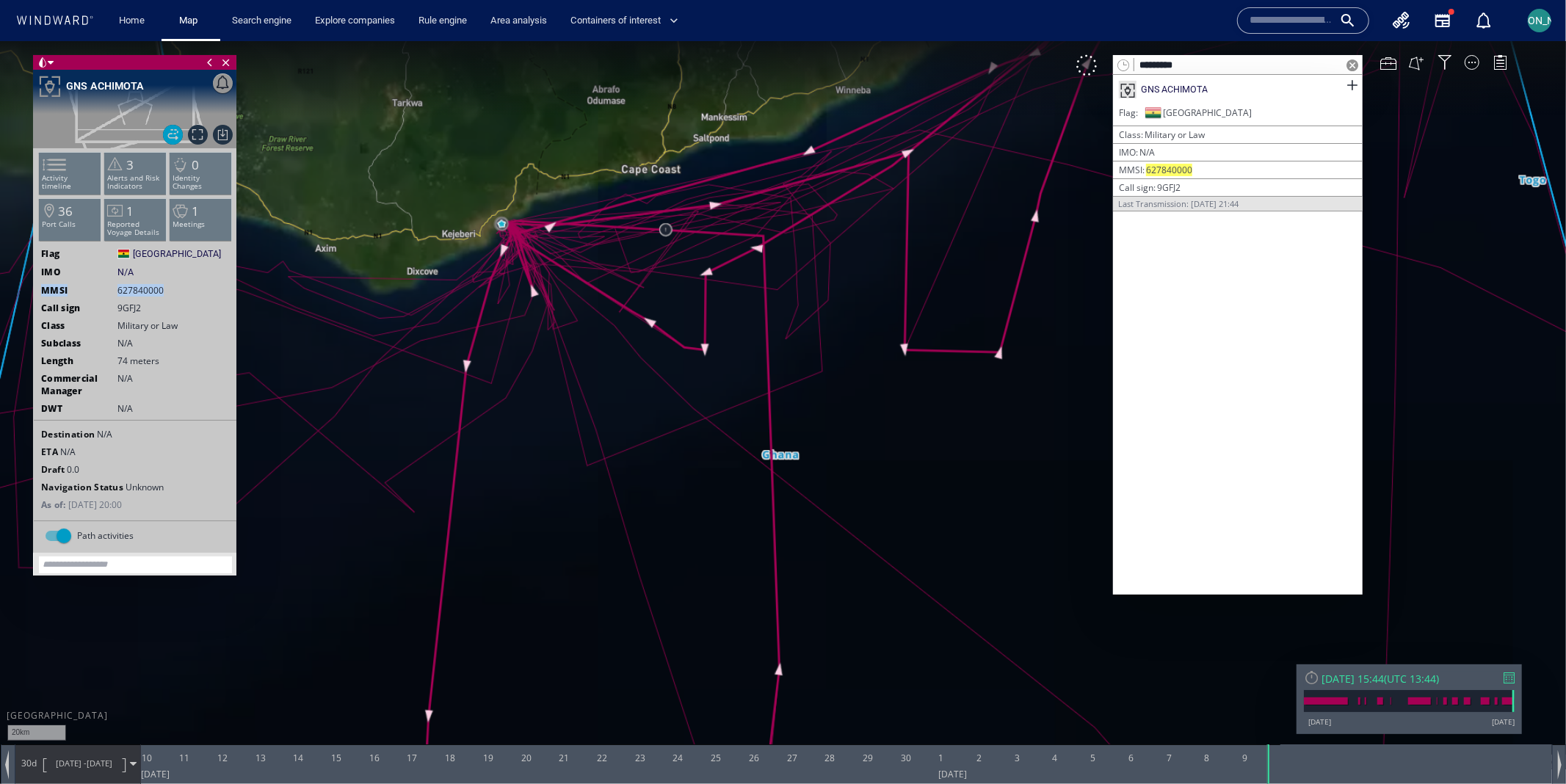
drag, startPoint x: 633, startPoint y: 157, endPoint x: 508, endPoint y: 269, distance: 167.8
click at [508, 269] on canvas "Map" at bounding box center [783, 405] width 1566 height 729
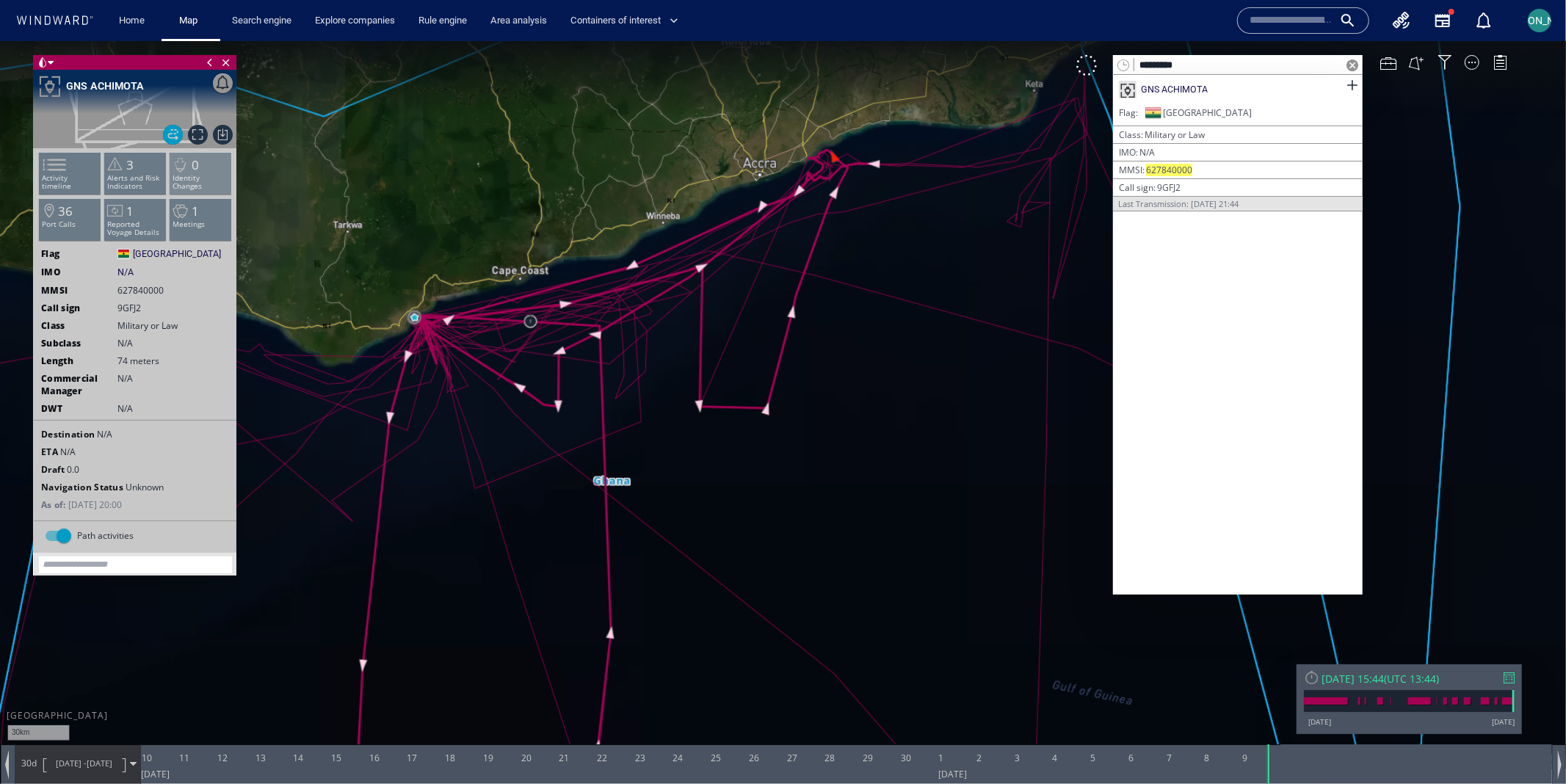
click at [198, 174] on p "Identity Changes" at bounding box center [201, 181] width 63 height 16
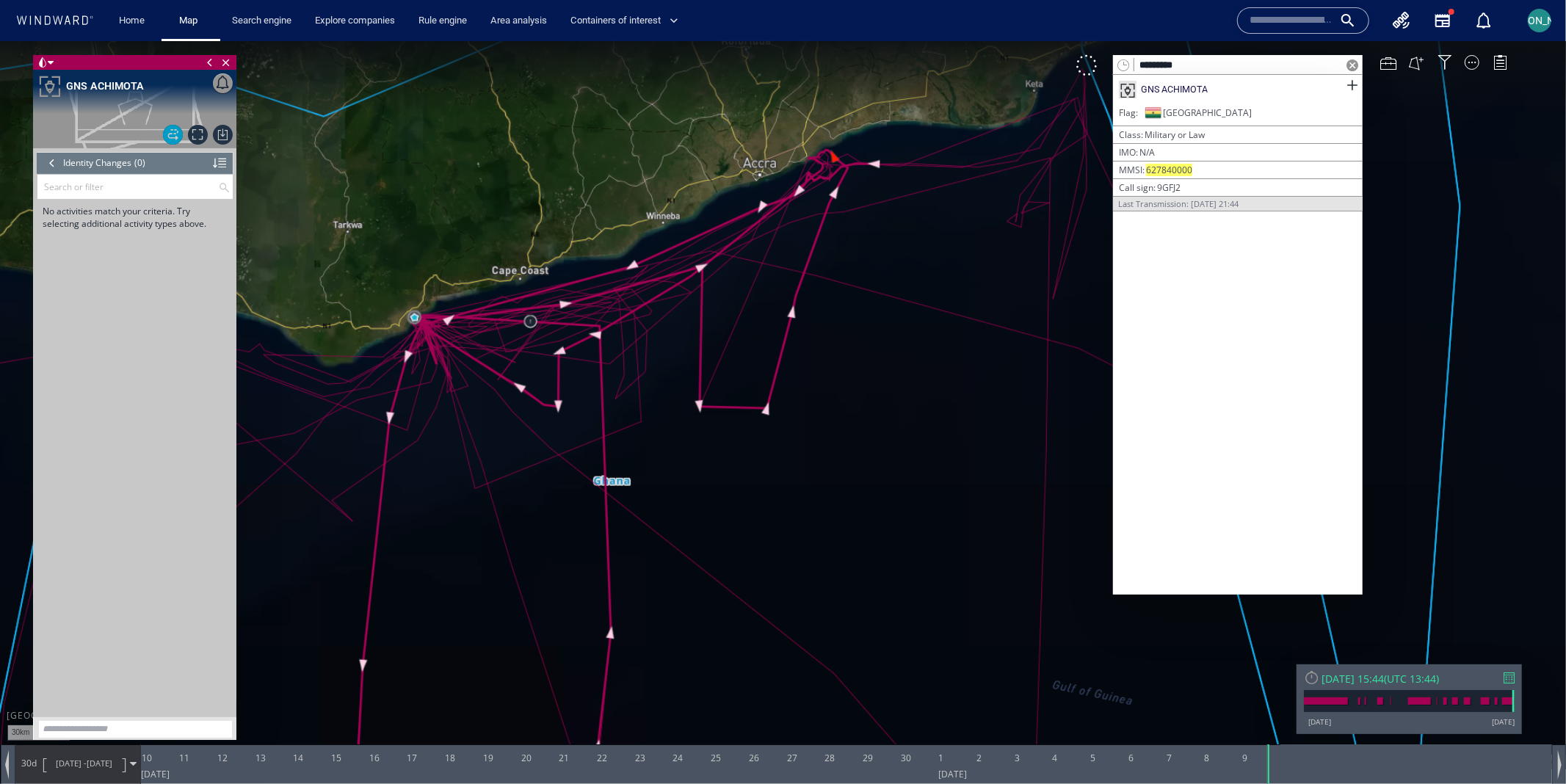
click at [58, 158] on div at bounding box center [52, 163] width 16 height 22
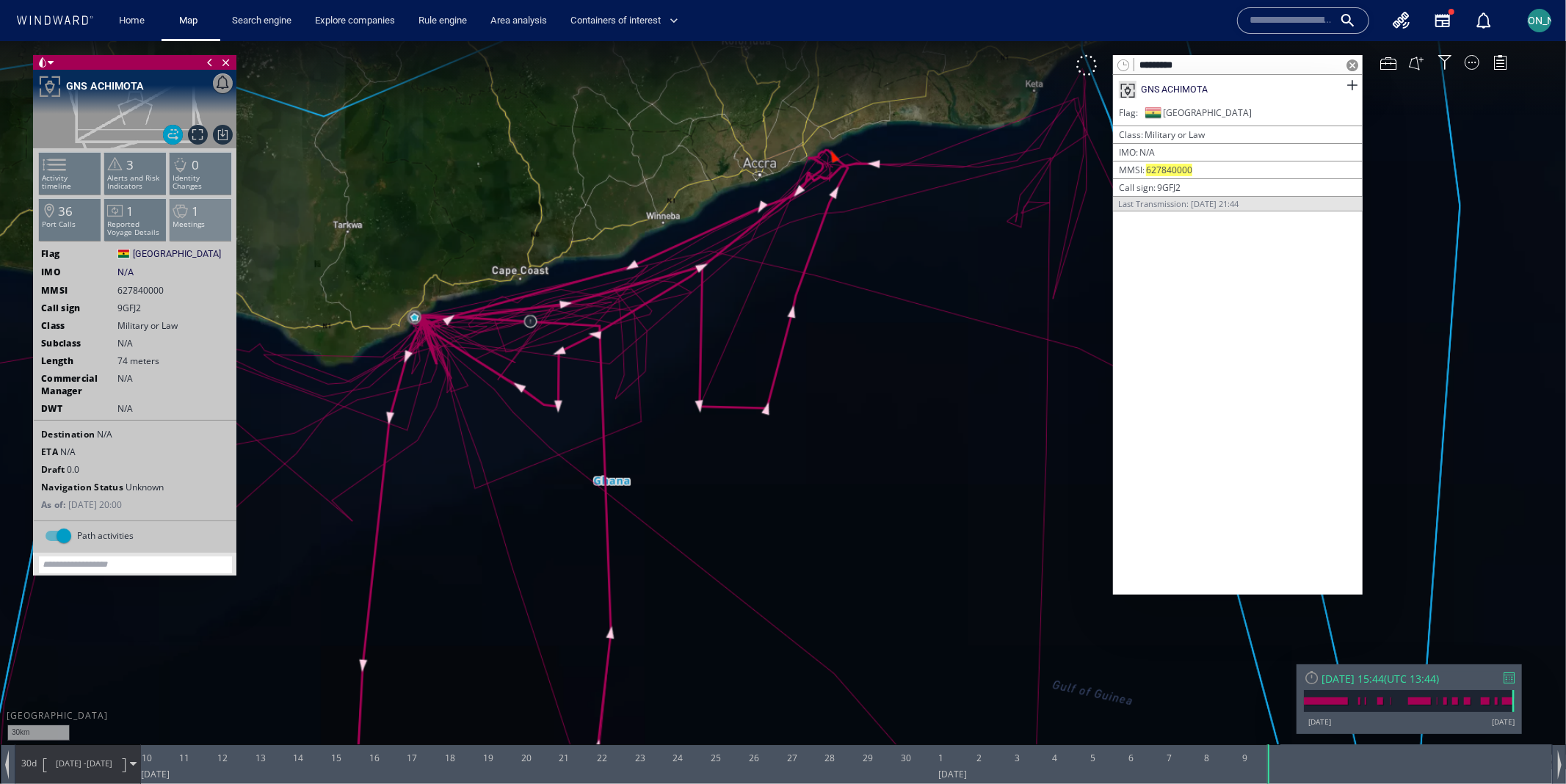
click at [179, 204] on span at bounding box center [181, 210] width 22 height 21
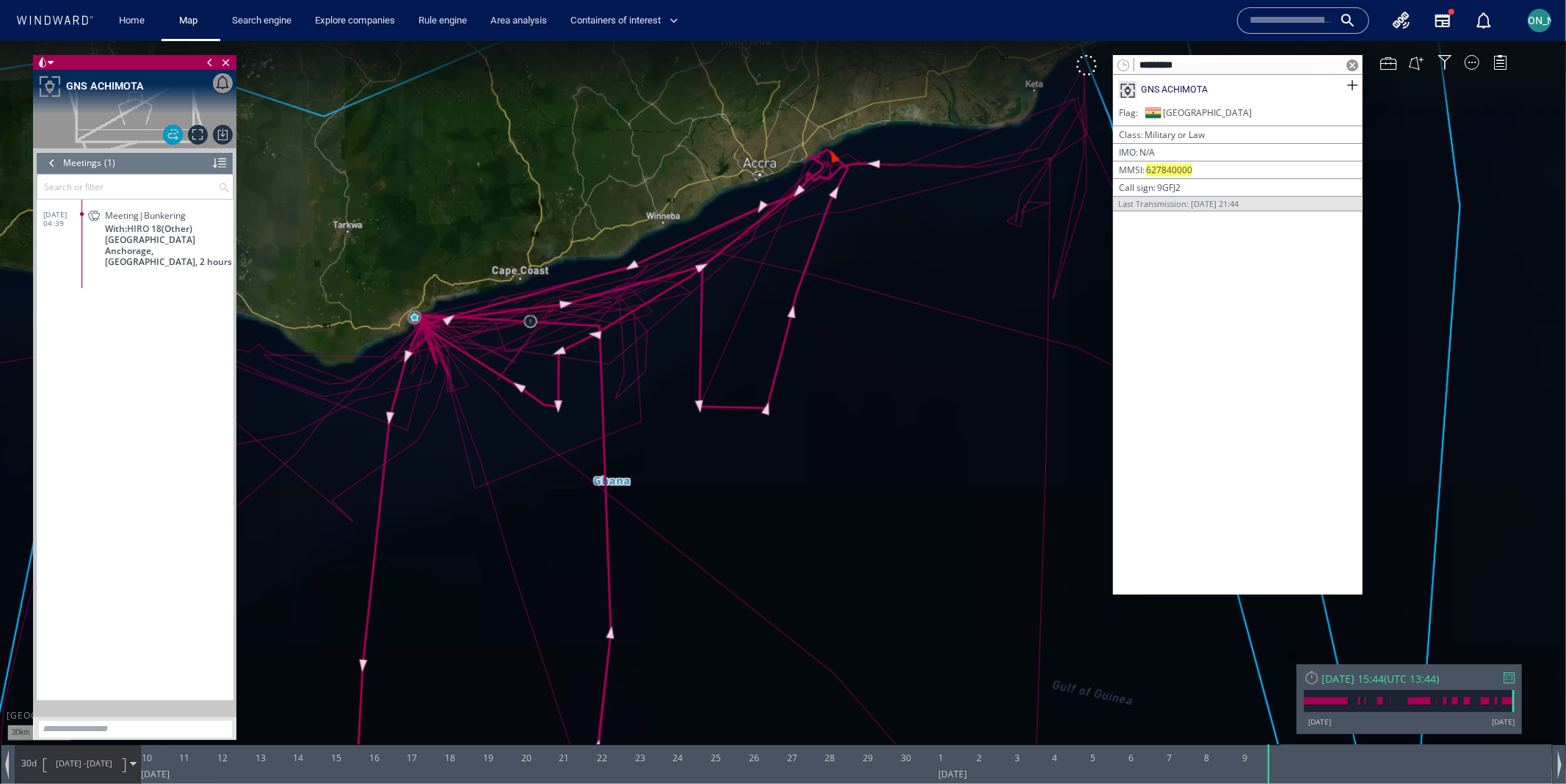
click at [54, 166] on div at bounding box center [52, 163] width 16 height 22
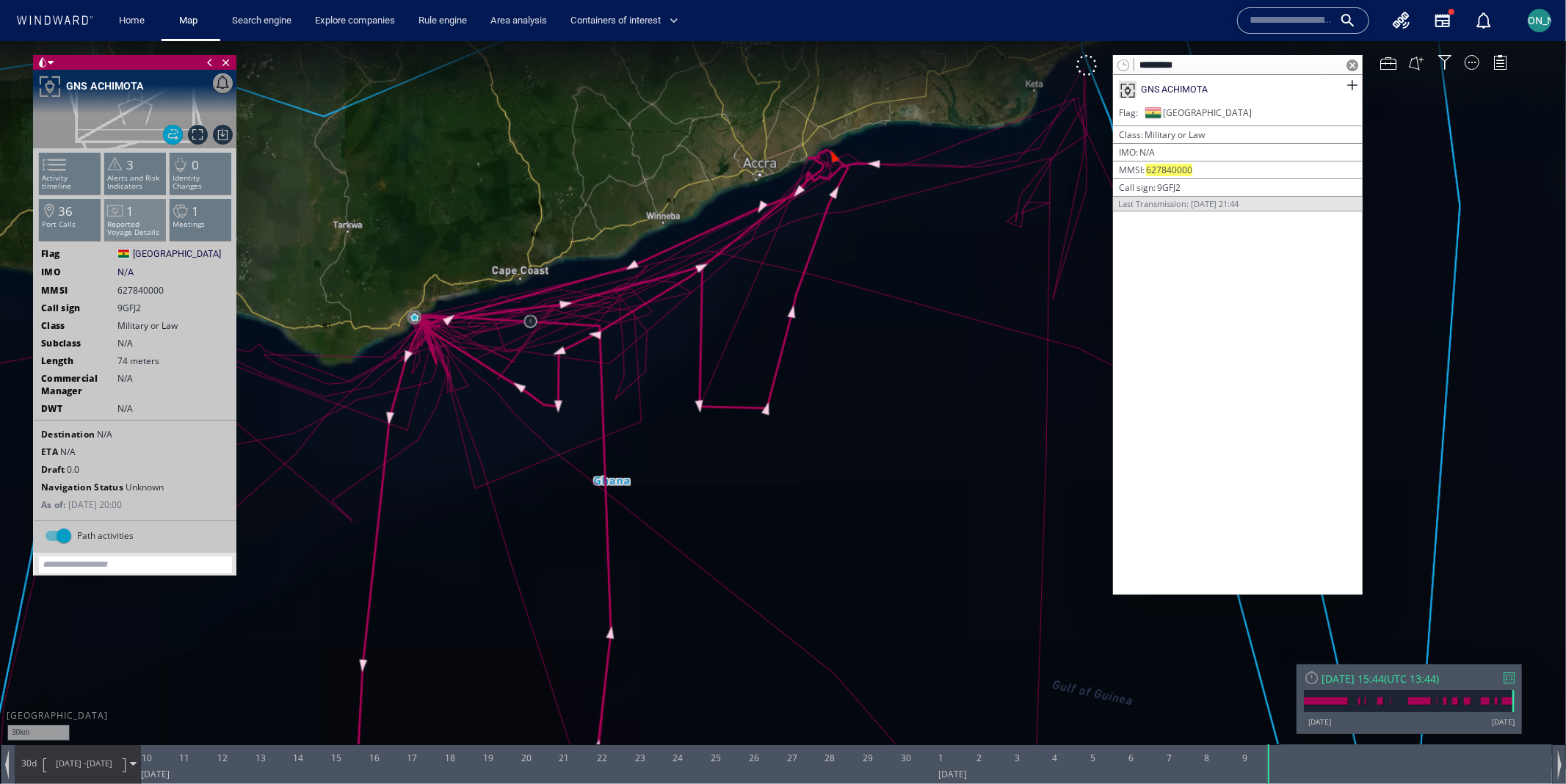
click at [118, 205] on span at bounding box center [116, 210] width 22 height 21
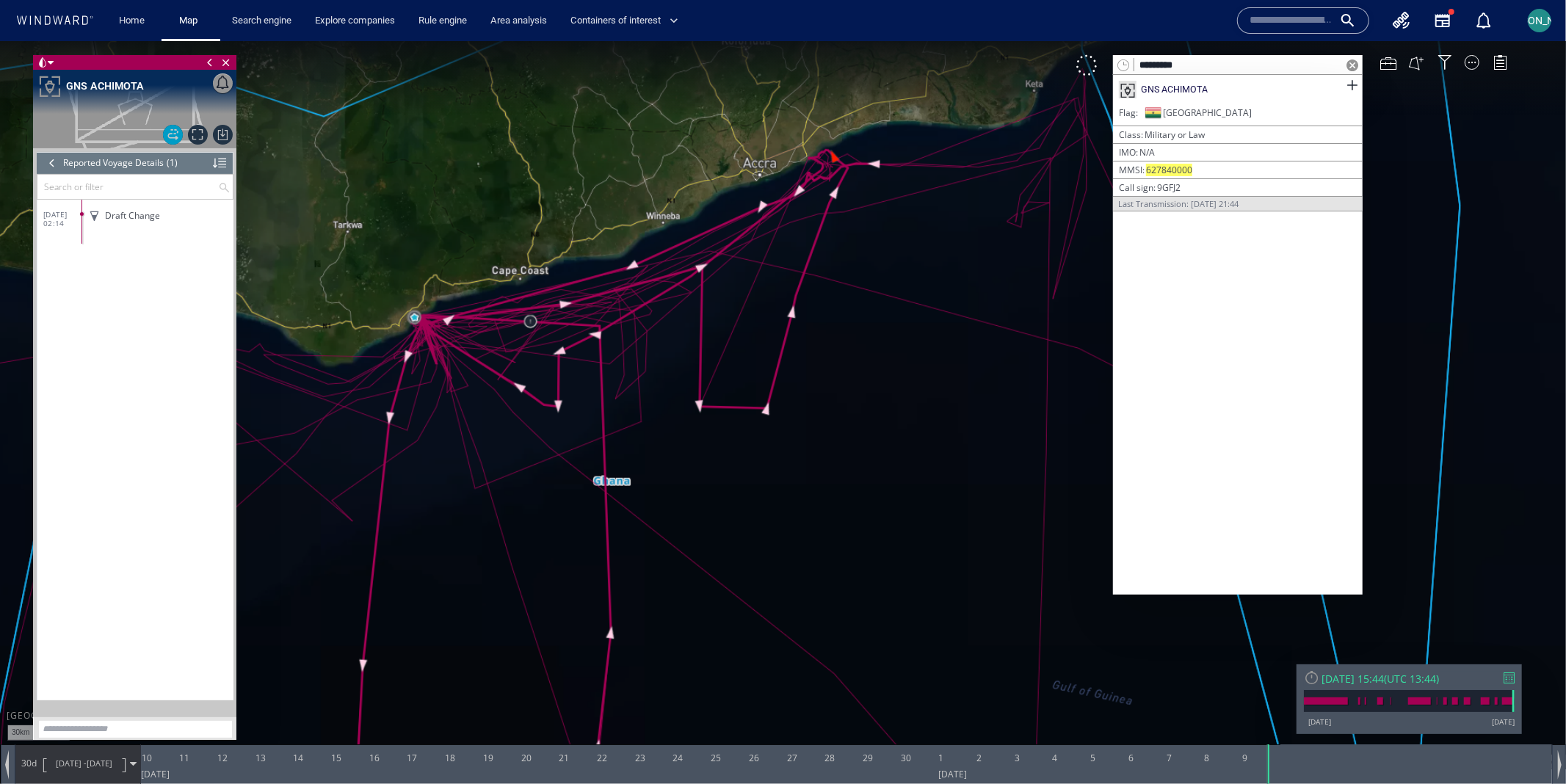
click at [44, 160] on div at bounding box center [52, 163] width 16 height 22
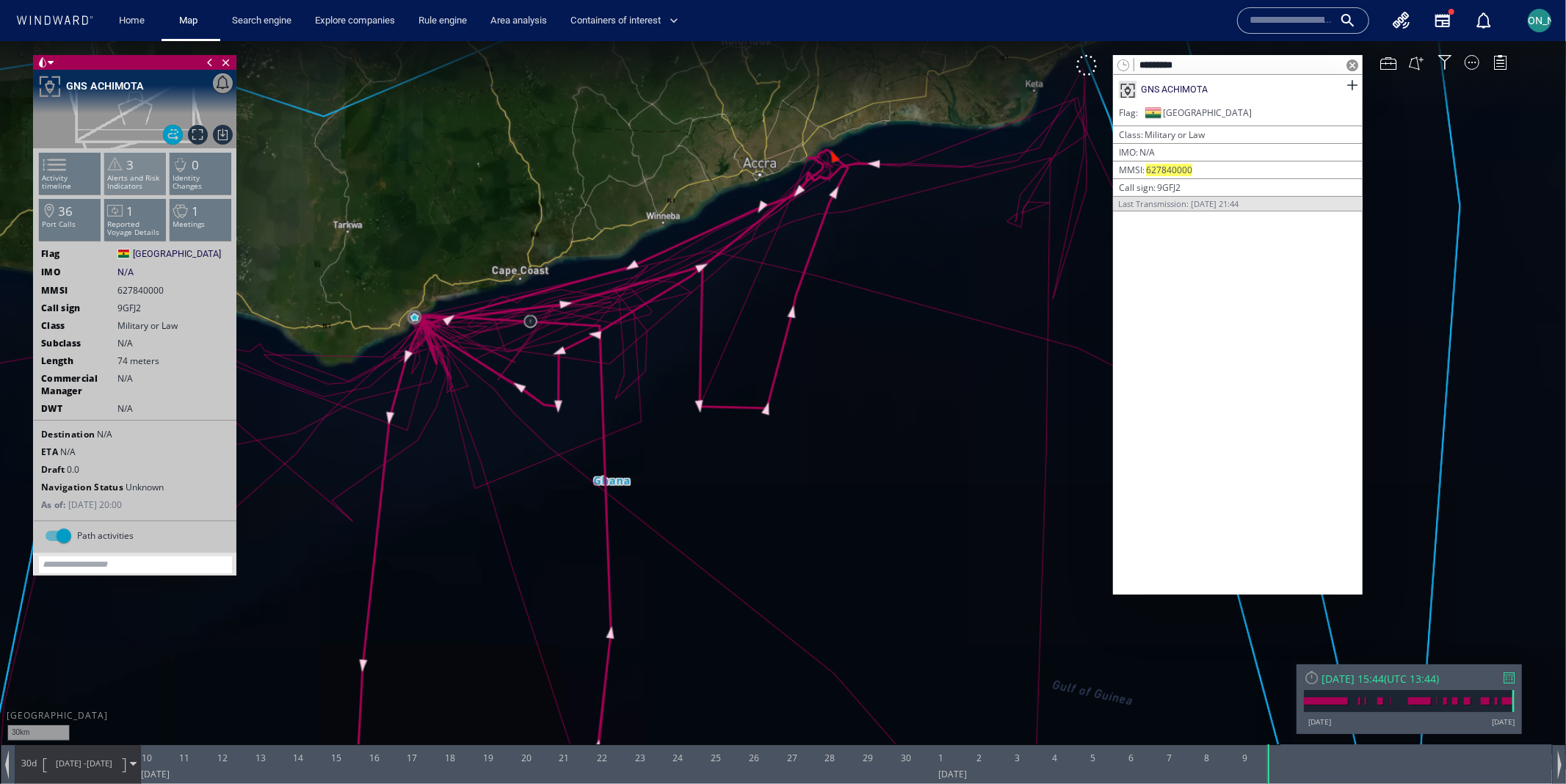
click at [106, 168] on span at bounding box center [116, 163] width 22 height 21
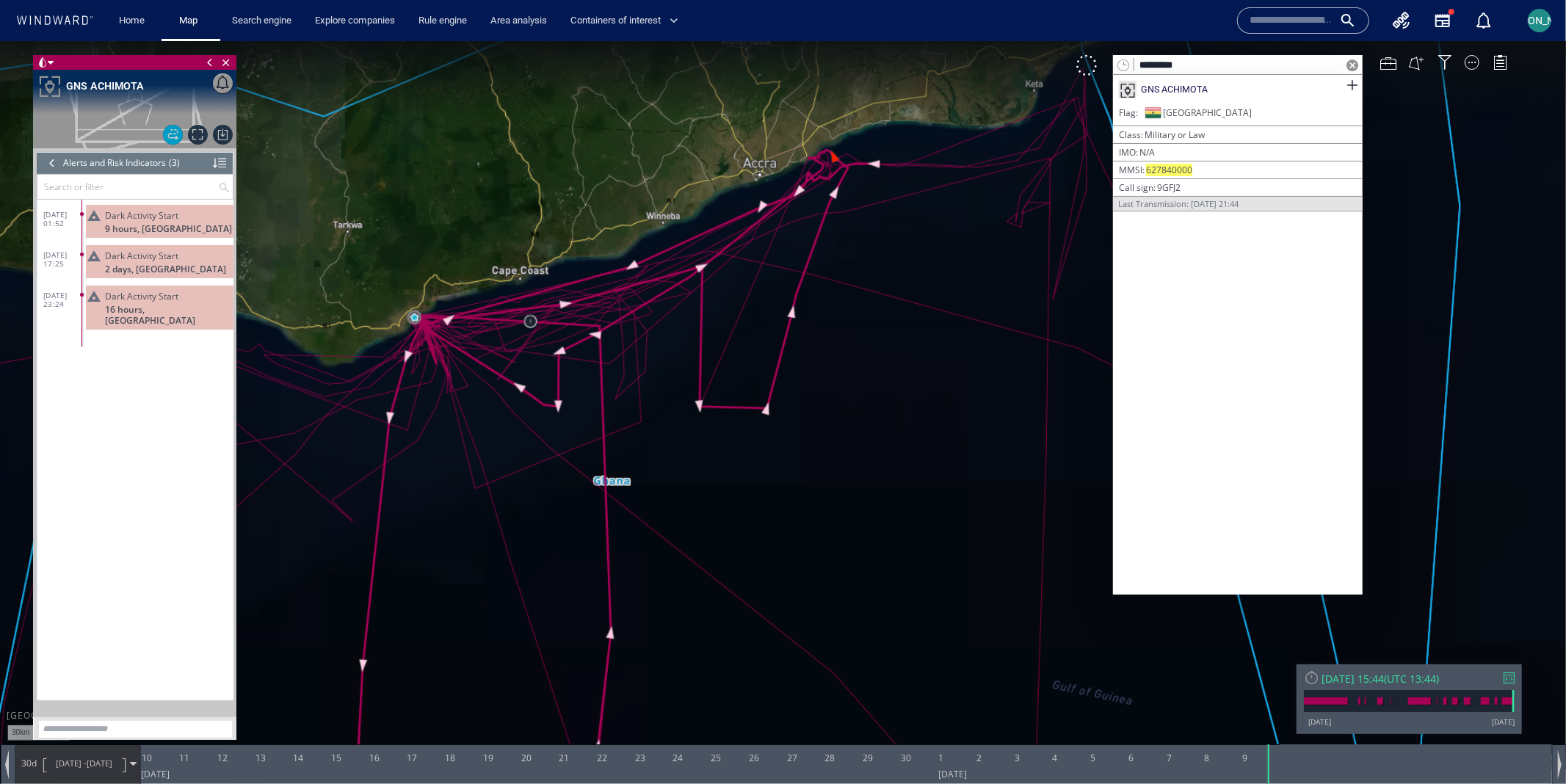
click at [49, 164] on div at bounding box center [52, 163] width 16 height 22
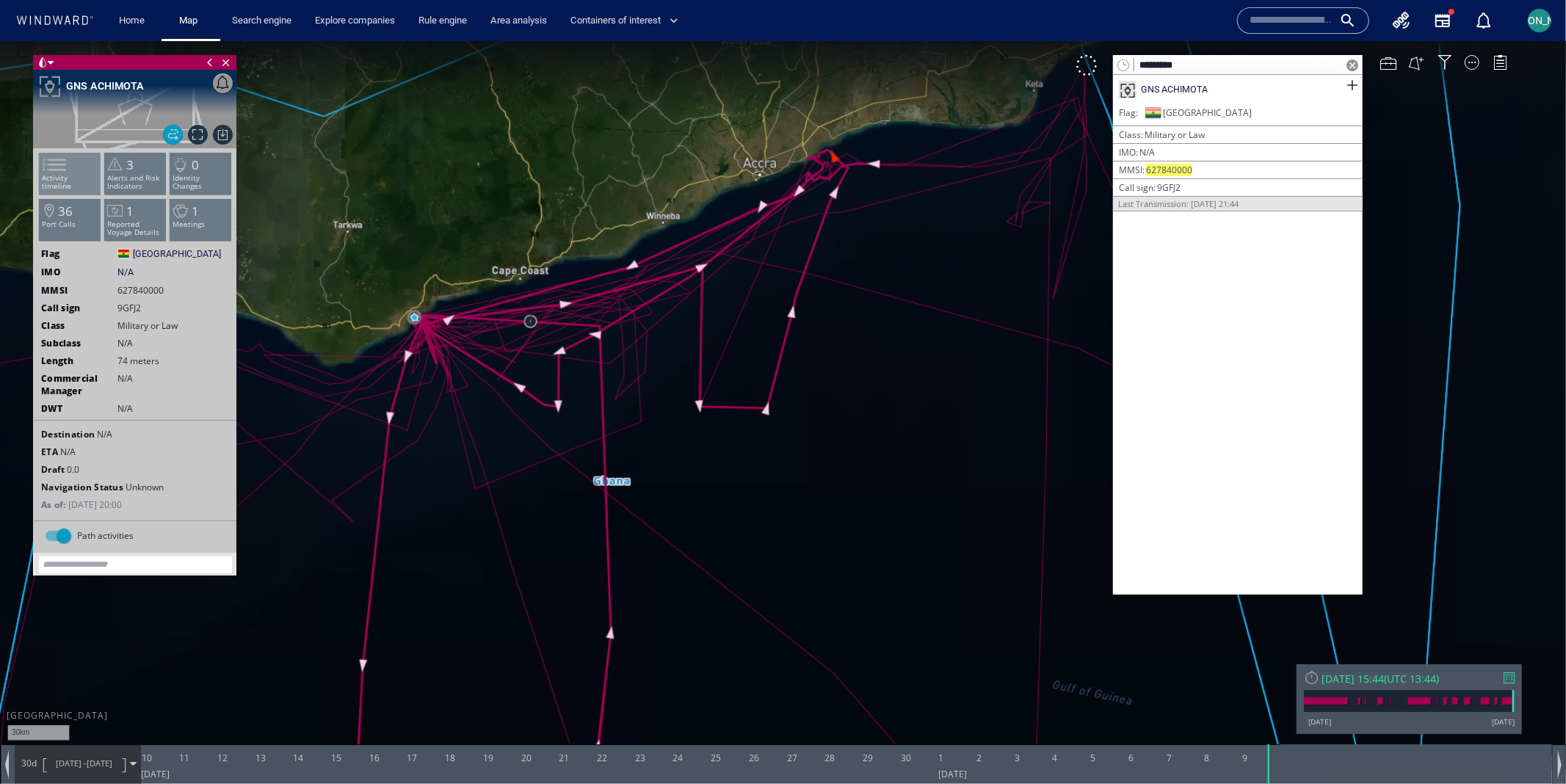
click at [63, 183] on li "Activity timeline" at bounding box center [70, 173] width 63 height 43
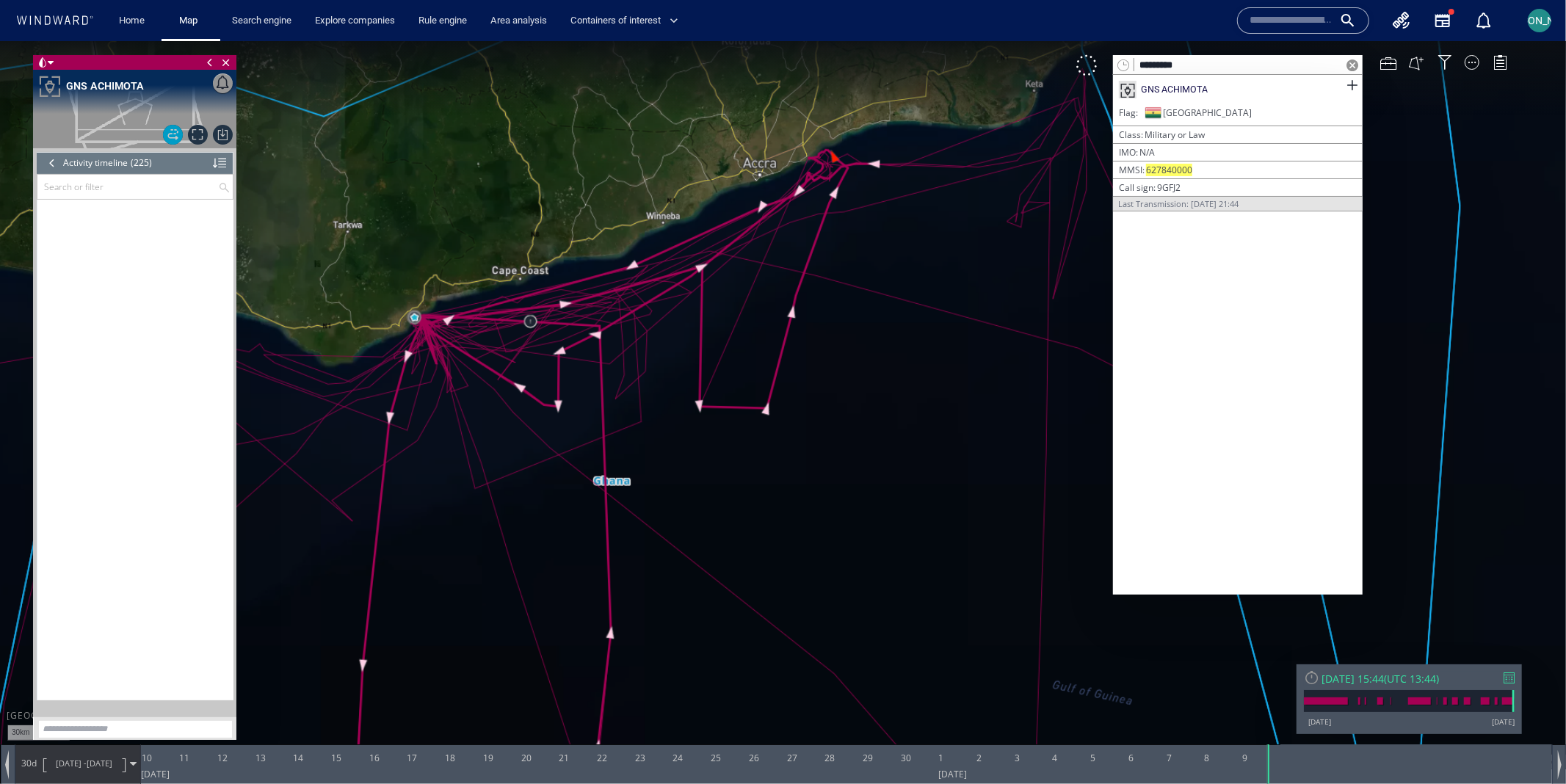
scroll to position [8581, 0]
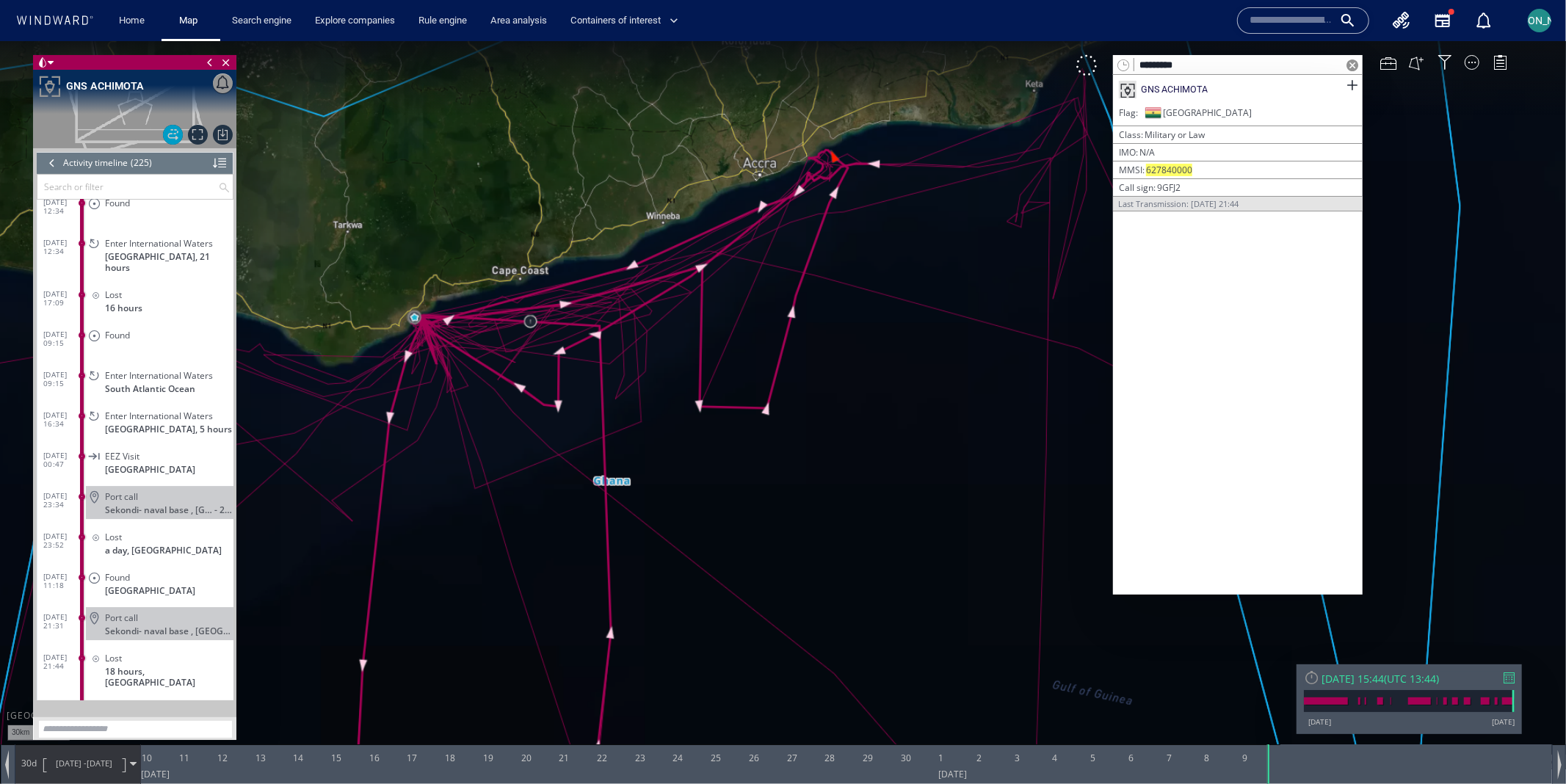
click at [52, 159] on div at bounding box center [52, 163] width 16 height 22
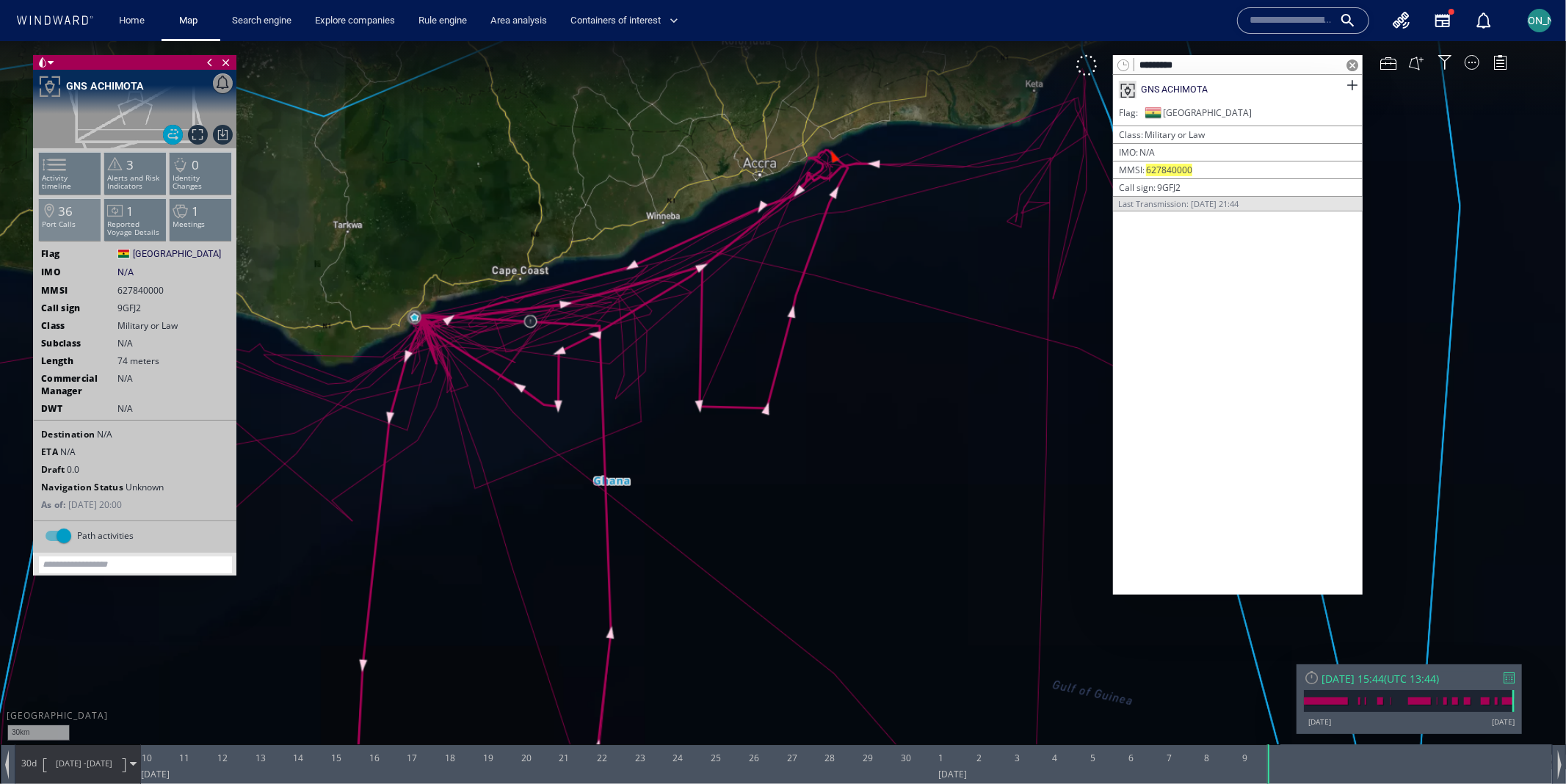
click at [81, 225] on p "Port Calls" at bounding box center [70, 223] width 63 height 8
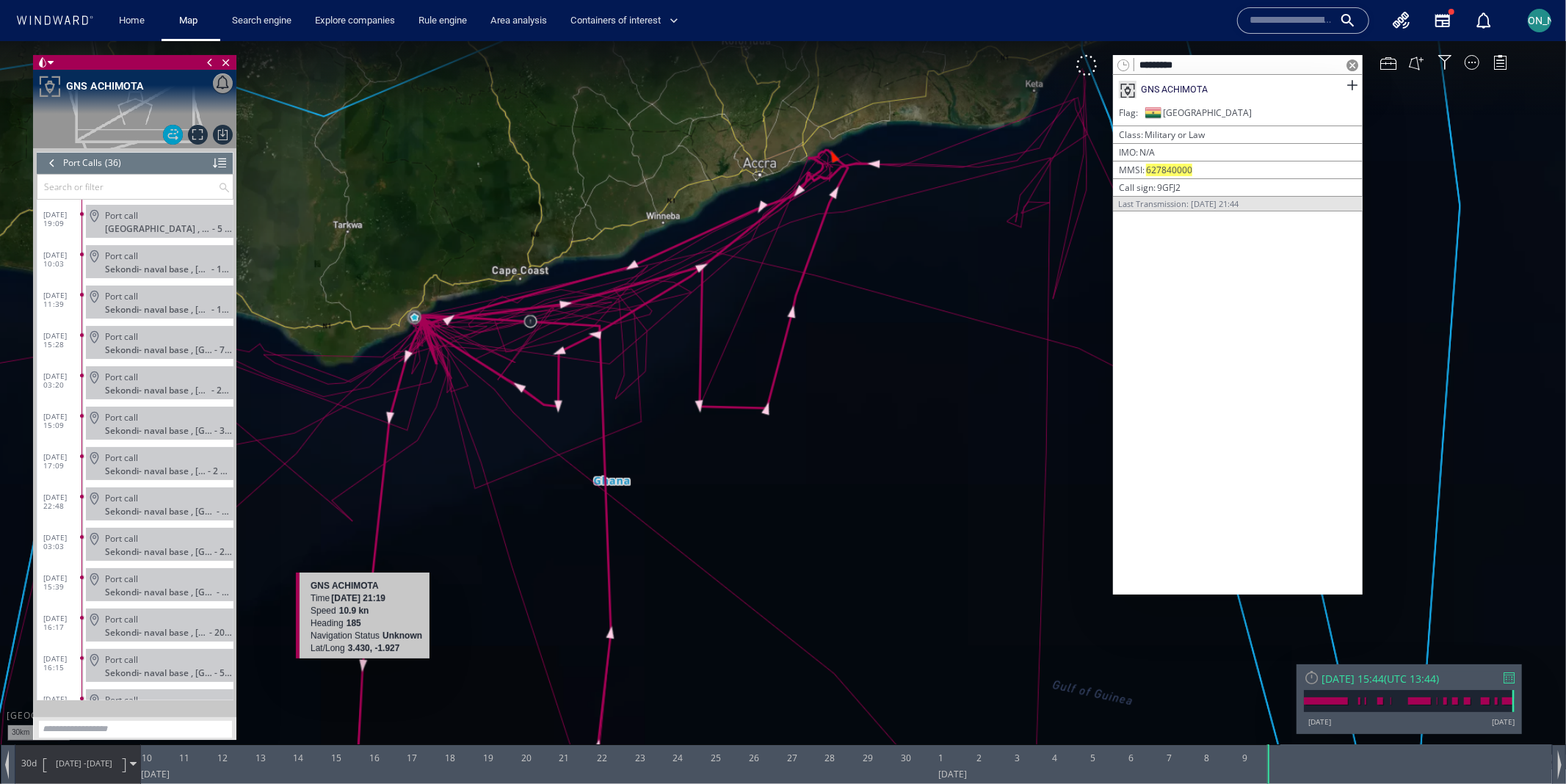
click at [54, 160] on div at bounding box center [52, 163] width 16 height 22
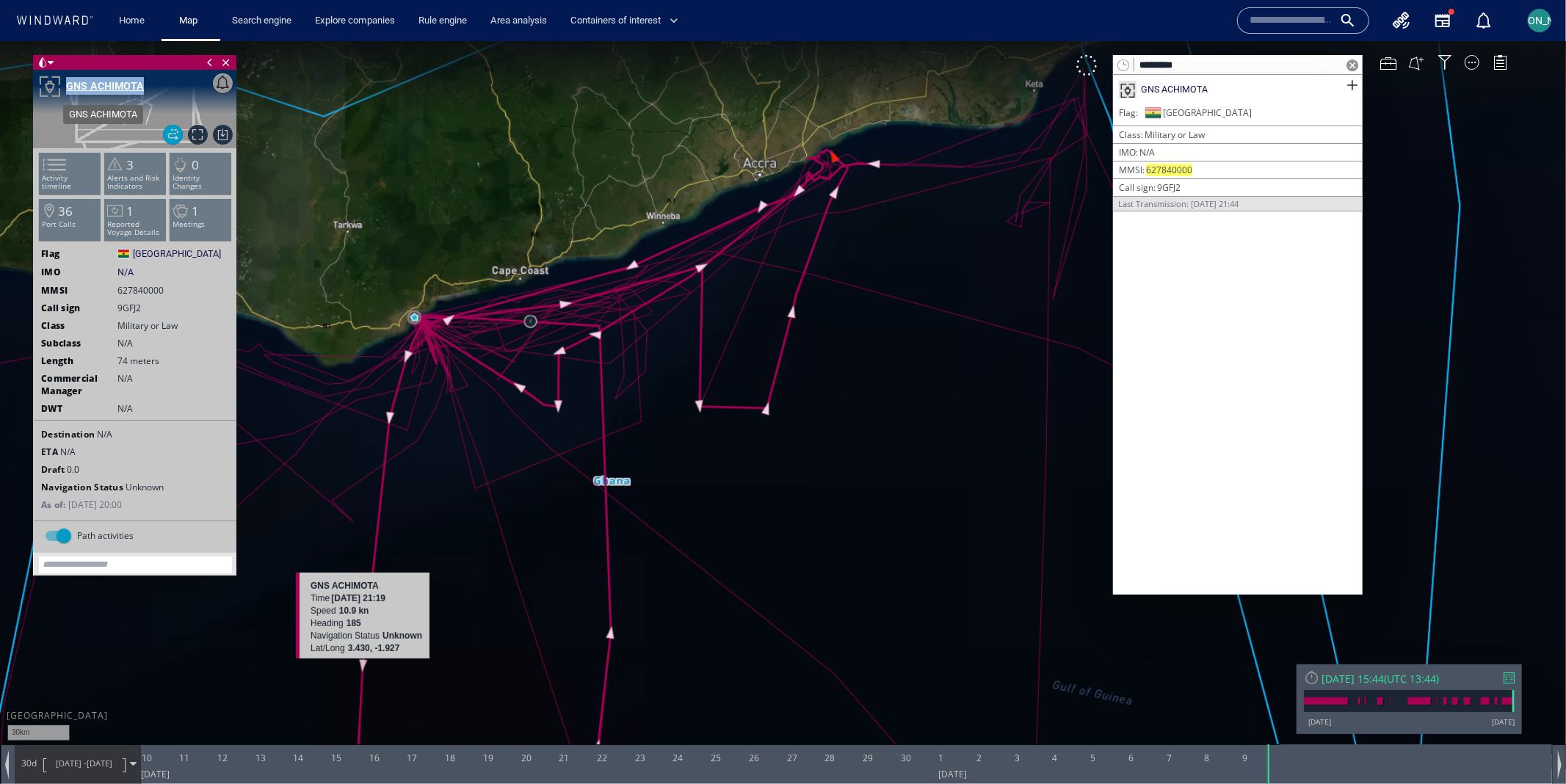
click at [141, 88] on div "Export data Export path positions... Export property changes... Generate vessel…" at bounding box center [135, 108] width 203 height 79
copy div "Export data Export path positions... Export property changes... Generate vessel…"
